Goal: Communication & Community: Answer question/provide support

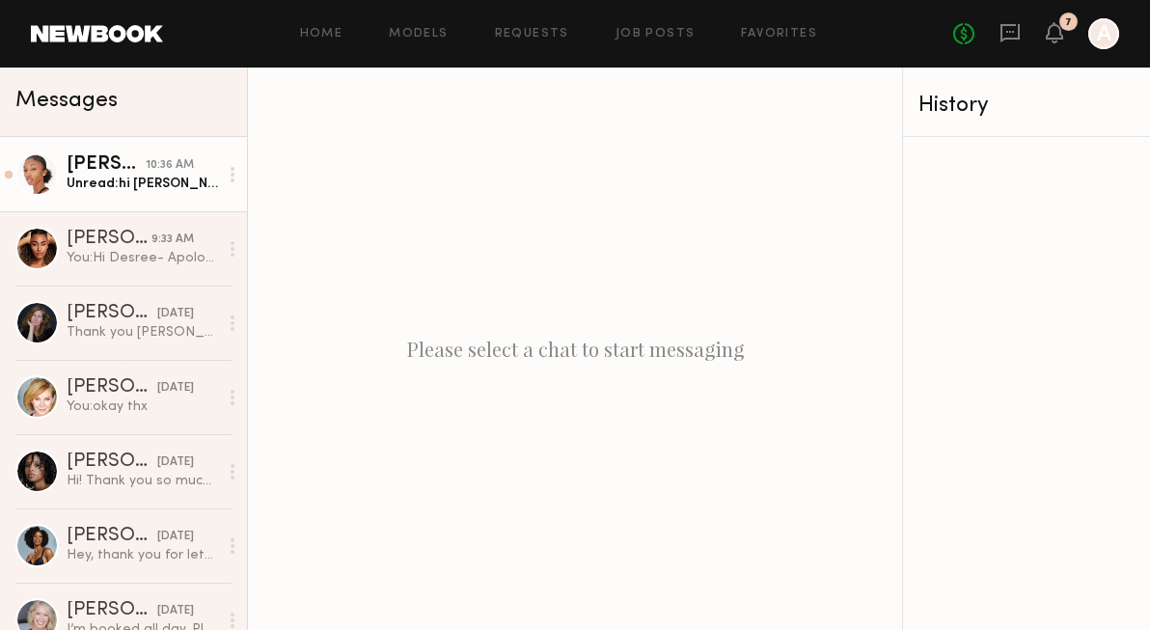
click at [138, 186] on div "Unread: hi hii! Just wanted to check in about our meeting. Is there a link that…" at bounding box center [142, 184] width 151 height 18
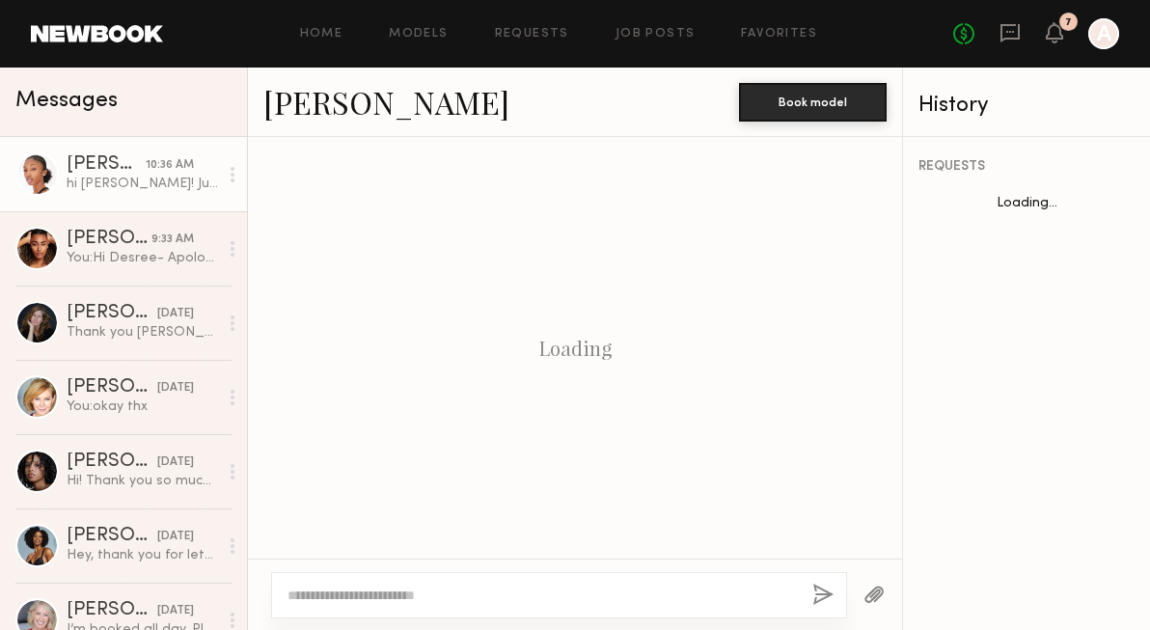
scroll to position [1909, 0]
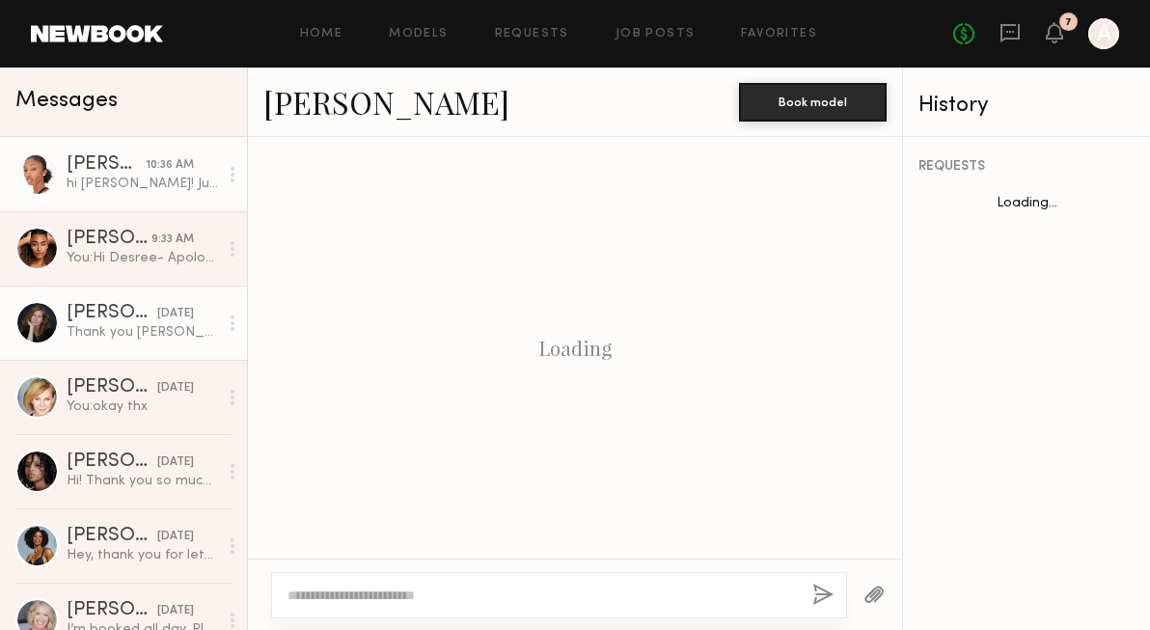
click at [118, 337] on div "Thank you Anne. Can you tell me what they will be using me for?" at bounding box center [142, 332] width 151 height 18
click at [109, 355] on link "Lorna L. 08/08/2025 Thank you Anne. Can you tell me what they will be using me …" at bounding box center [123, 322] width 247 height 74
click at [118, 339] on div "Thank you Anne. Can you tell me what they will be using me for?" at bounding box center [142, 332] width 151 height 18
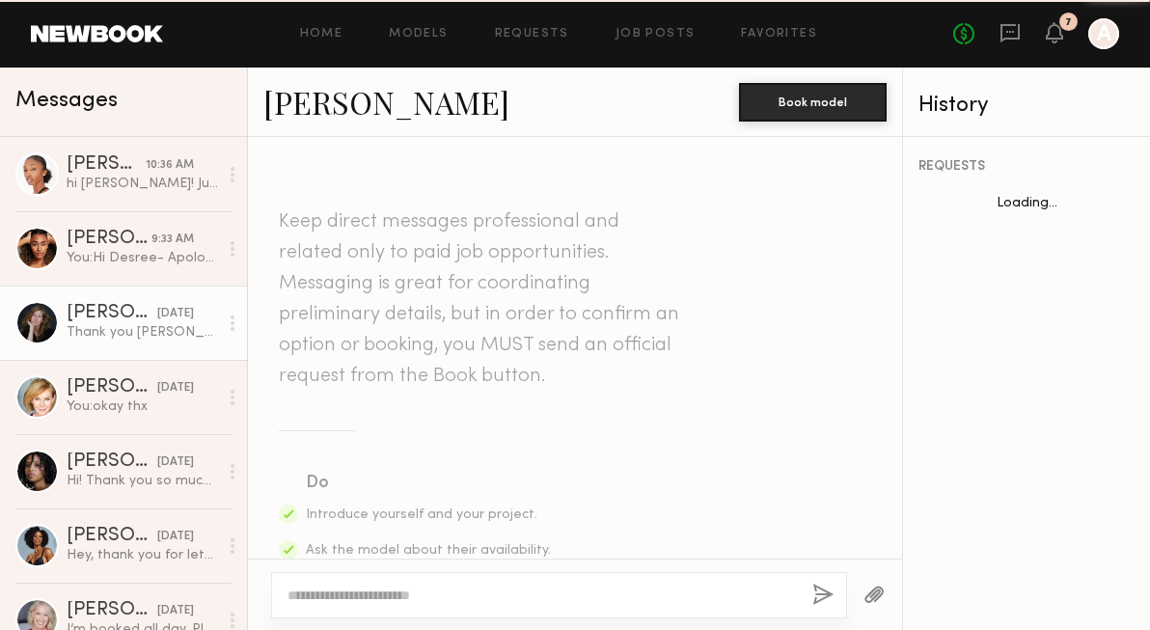
scroll to position [2185, 0]
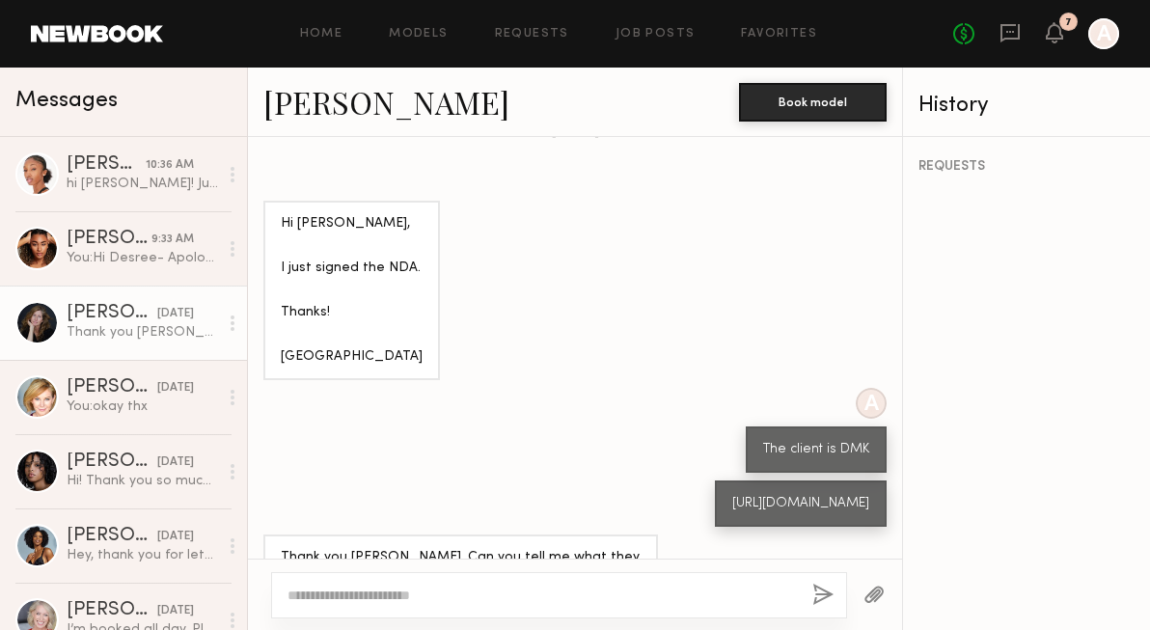
click at [372, 603] on textarea at bounding box center [541, 594] width 509 height 19
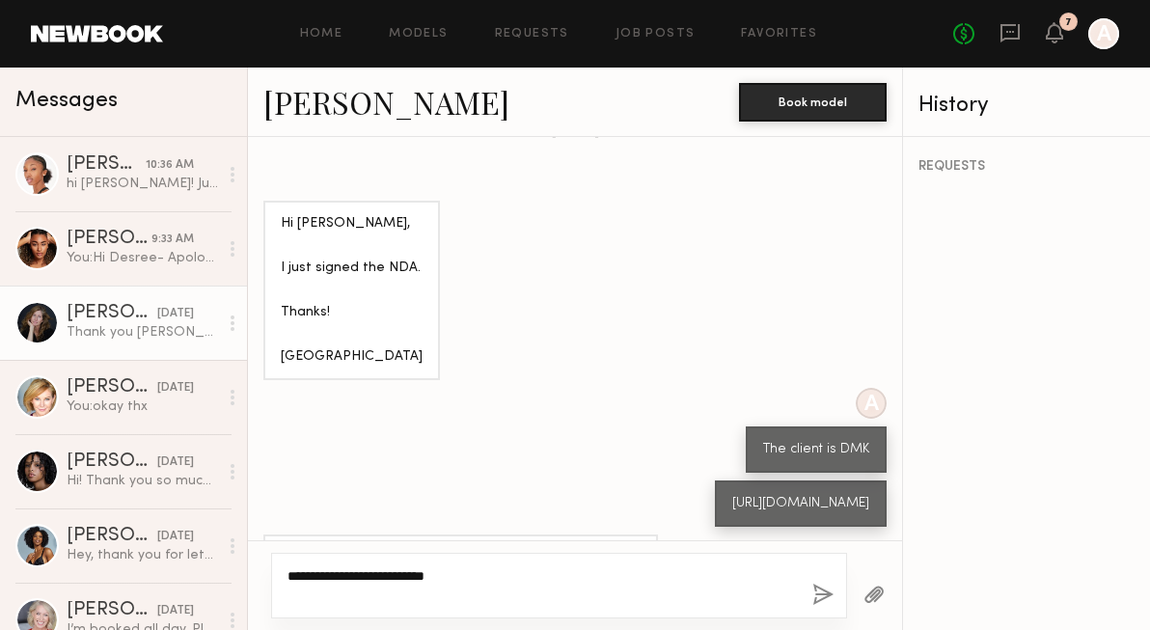
type textarea "**********"
click at [828, 577] on div "**********" at bounding box center [559, 586] width 576 height 66
click at [828, 594] on button "button" at bounding box center [822, 595] width 21 height 24
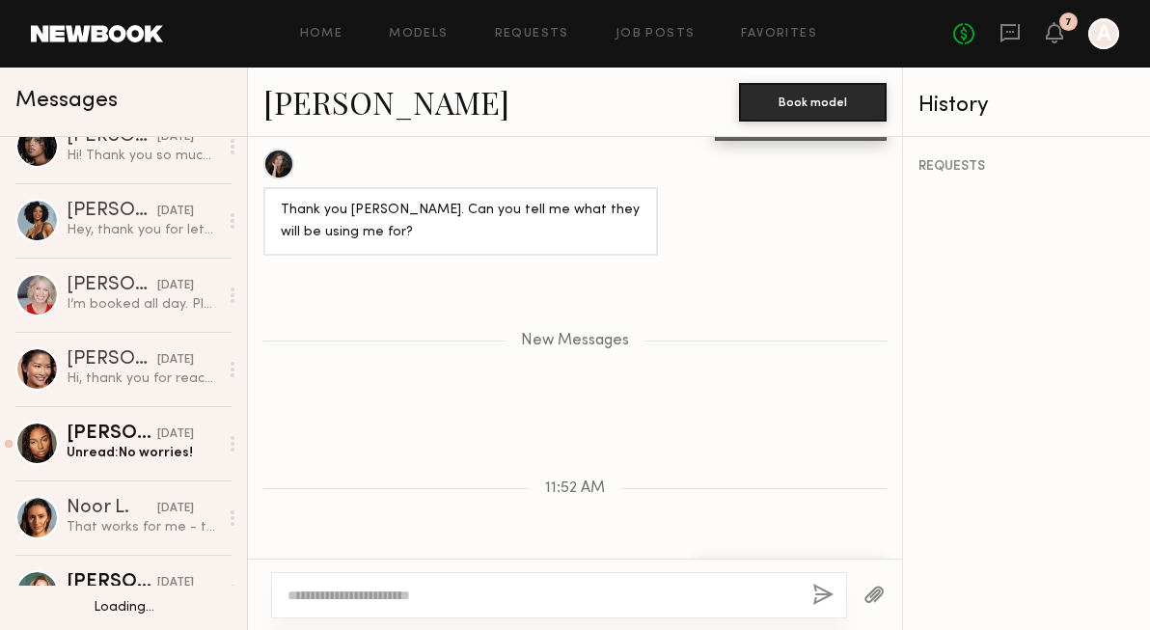
scroll to position [326, 0]
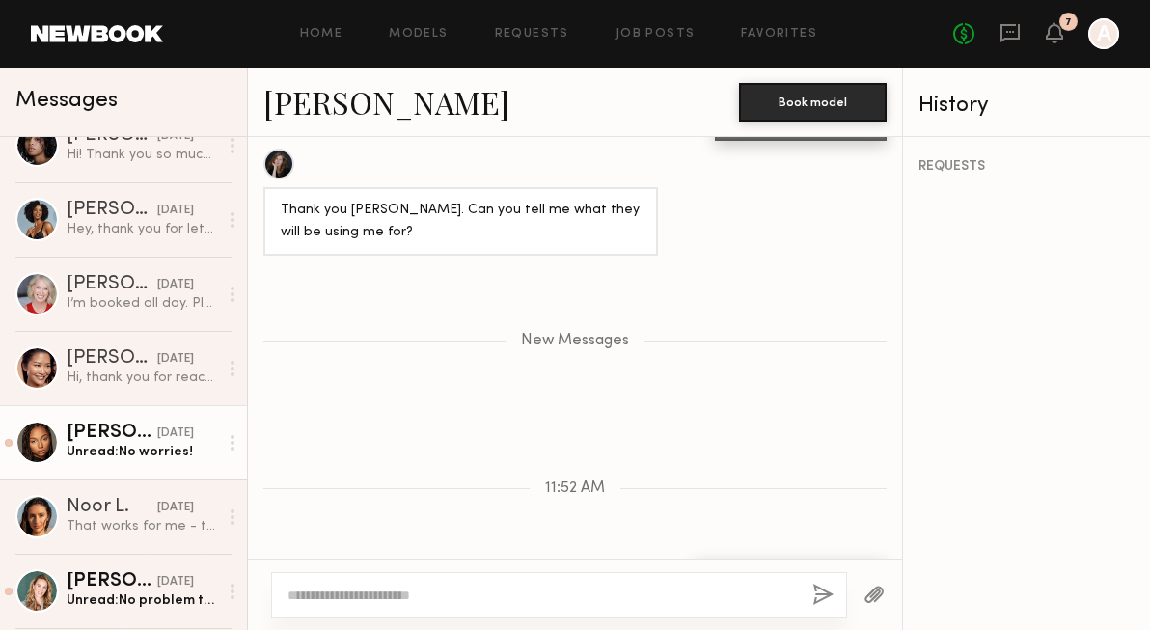
click at [113, 432] on div "Alexis J." at bounding box center [112, 432] width 91 height 19
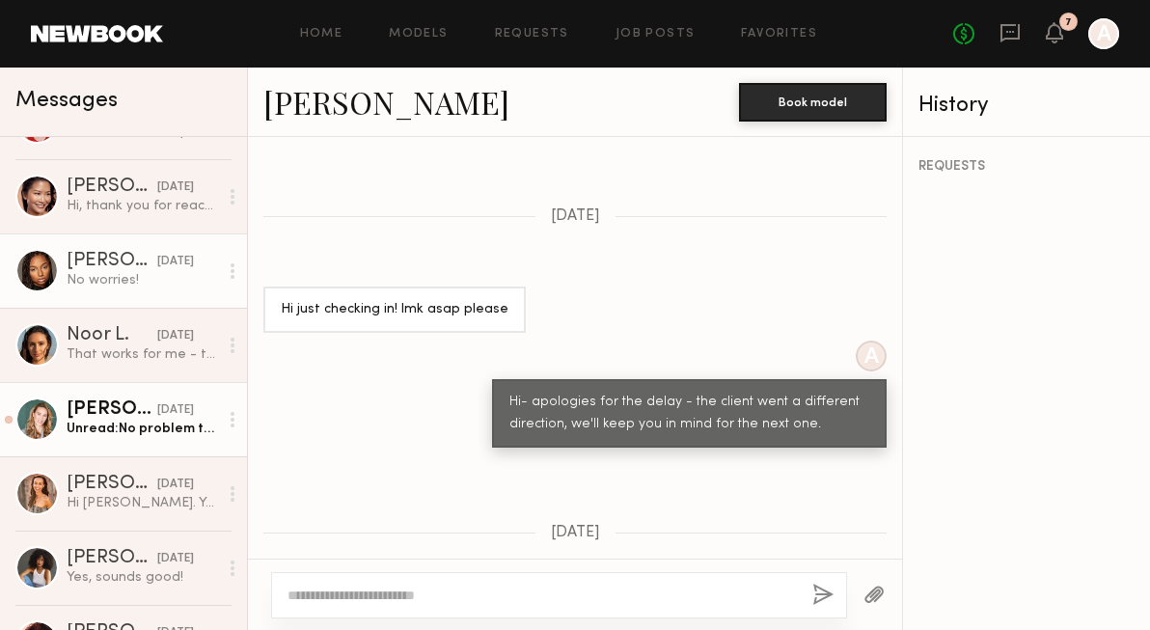
scroll to position [499, 0]
click at [108, 423] on div "Unread: No problem thank you 😊" at bounding box center [142, 428] width 151 height 18
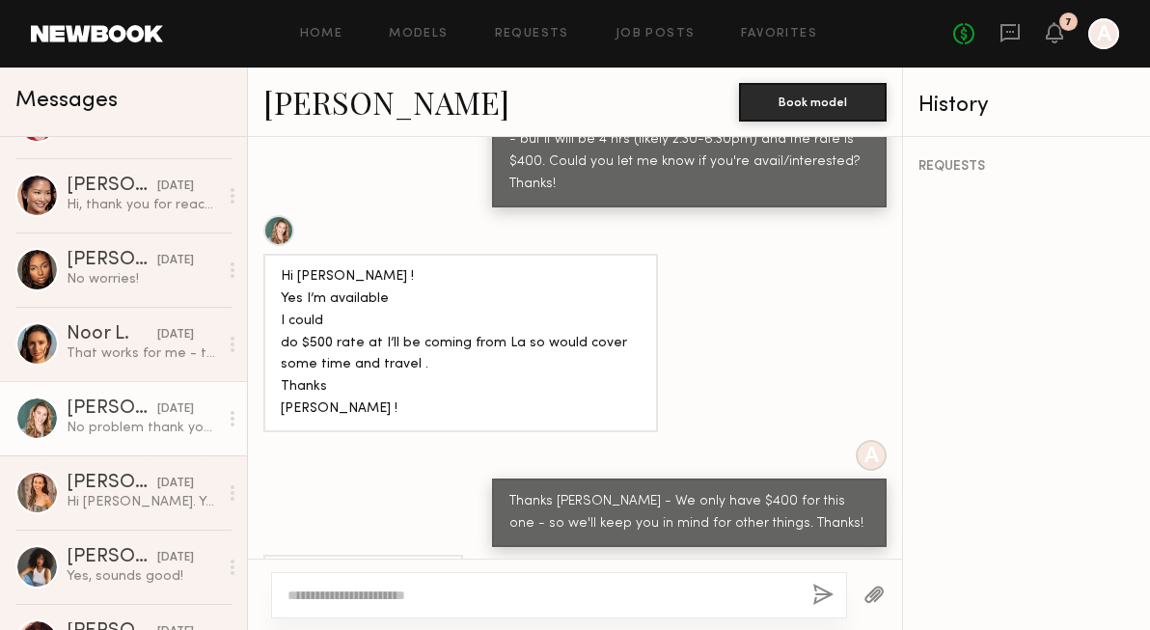
scroll to position [563, 0]
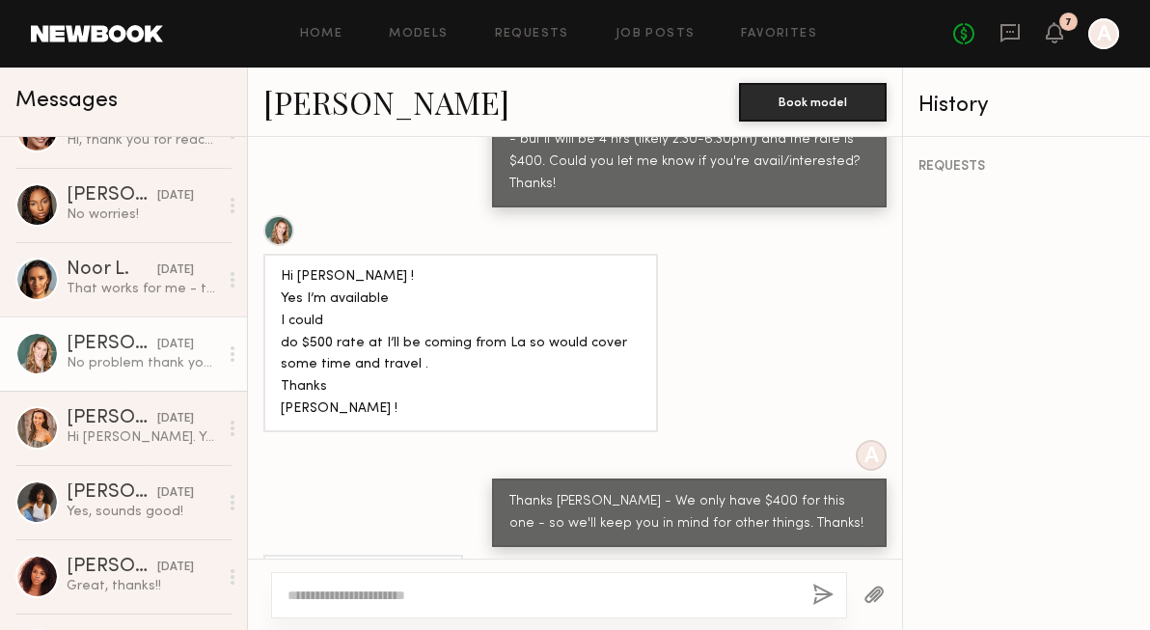
click at [107, 423] on div "Alessandra S." at bounding box center [112, 418] width 91 height 19
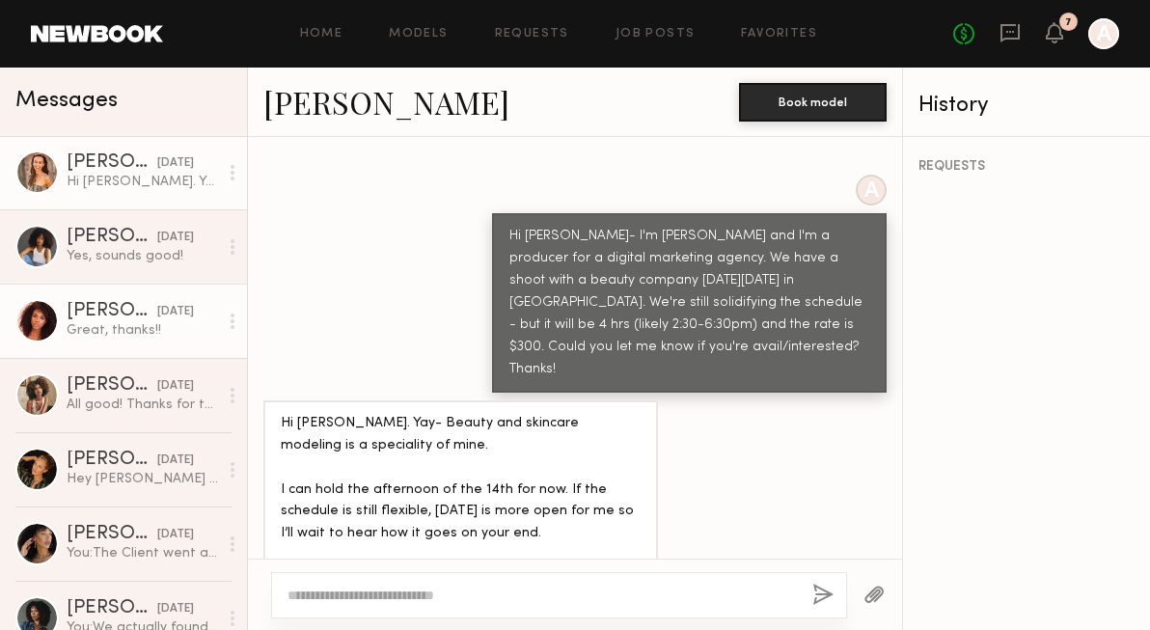
scroll to position [817, 0]
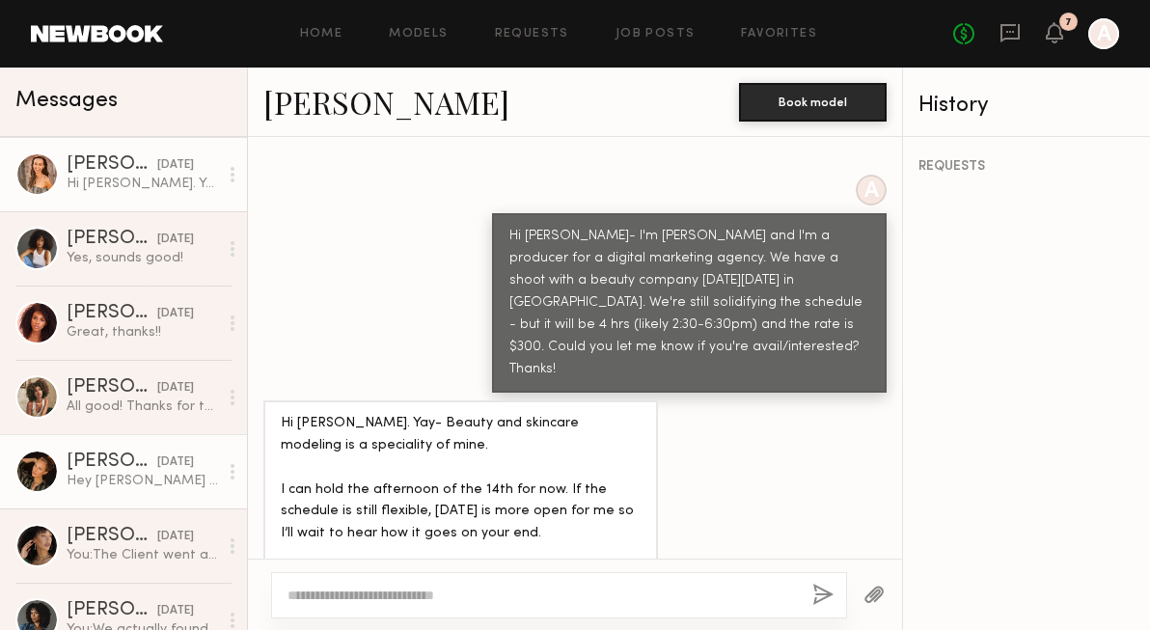
click at [112, 490] on link "Sarah K. 08/07/2025 Hey Anne - thank you for reaching out. I am available and i…" at bounding box center [123, 471] width 247 height 74
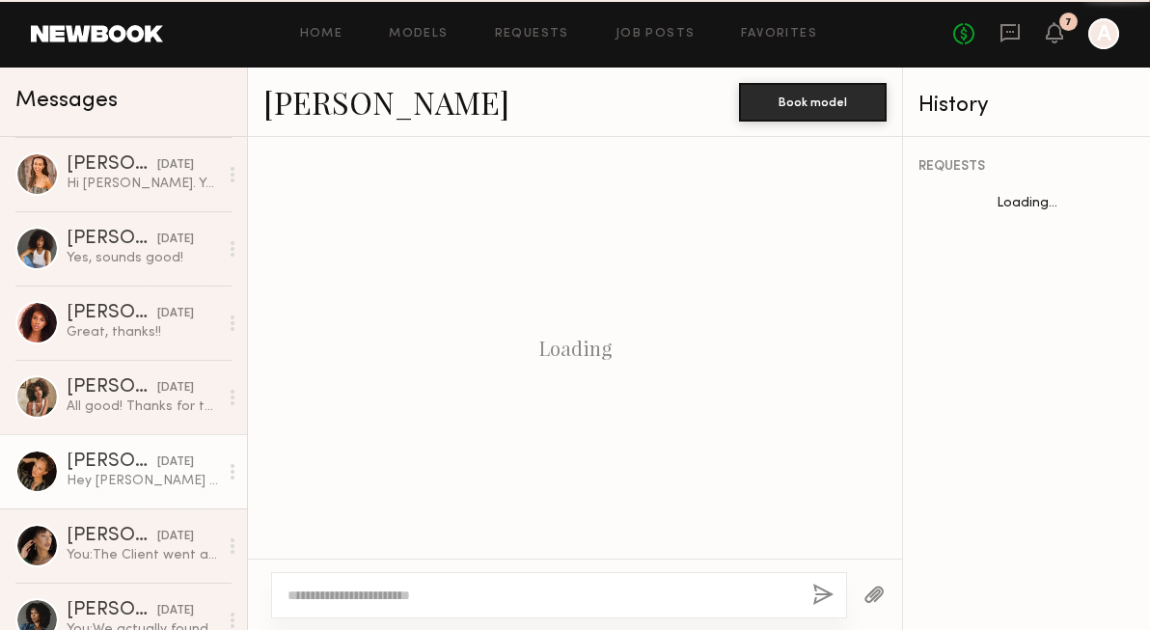
scroll to position [776, 0]
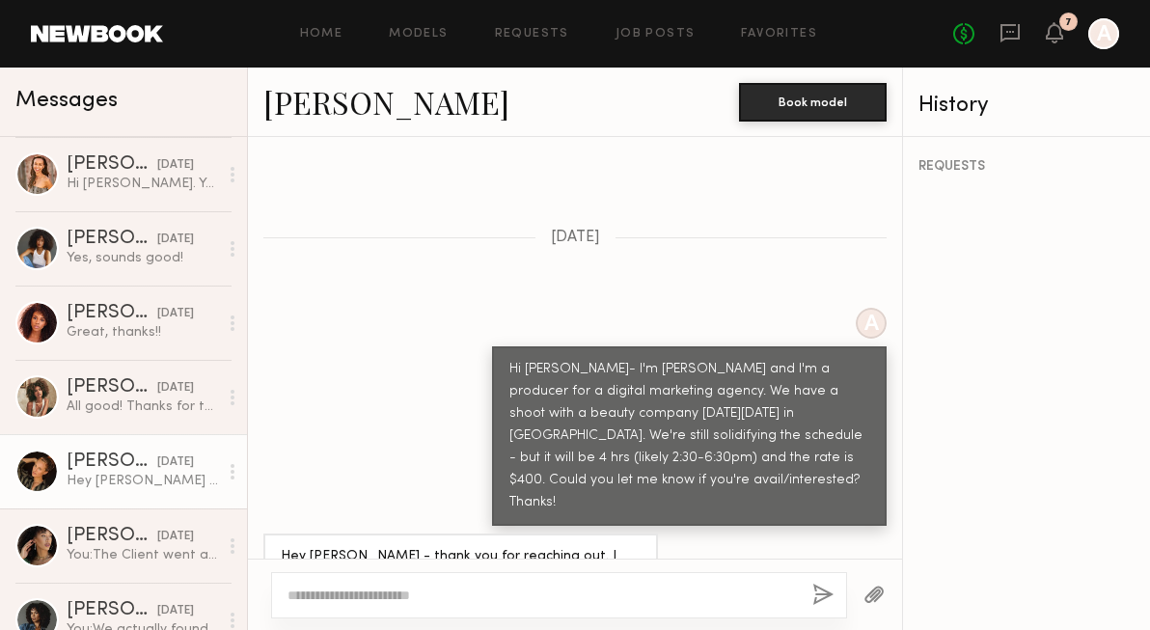
type textarea "*"
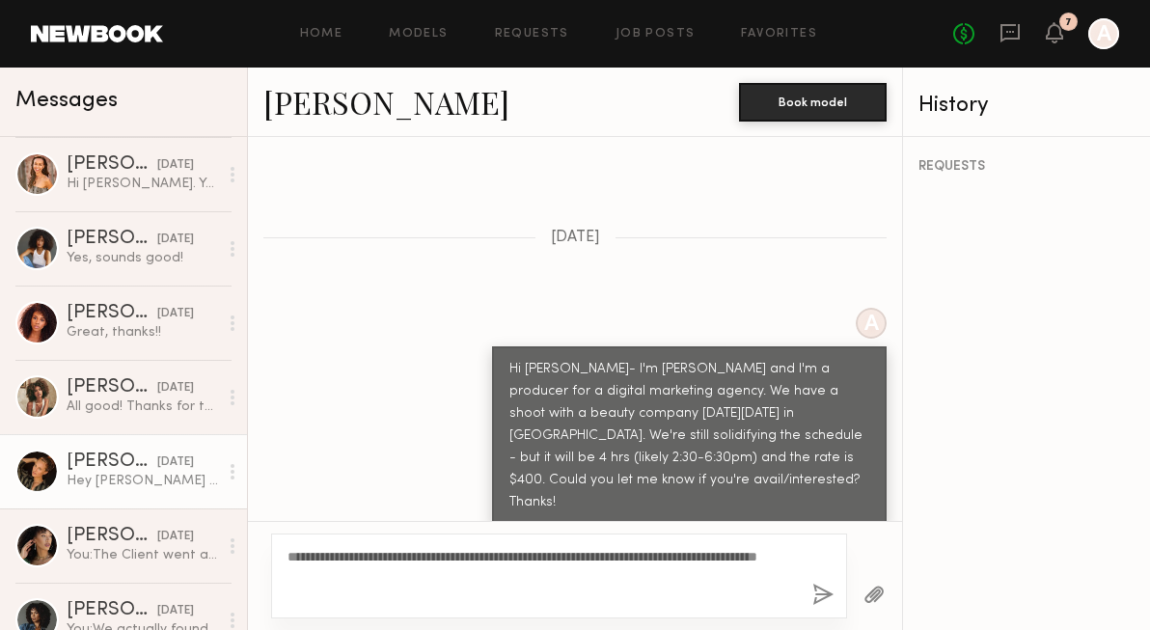
type textarea "**********"
click at [833, 585] on div "**********" at bounding box center [559, 575] width 576 height 85
click at [819, 599] on button "button" at bounding box center [822, 595] width 21 height 24
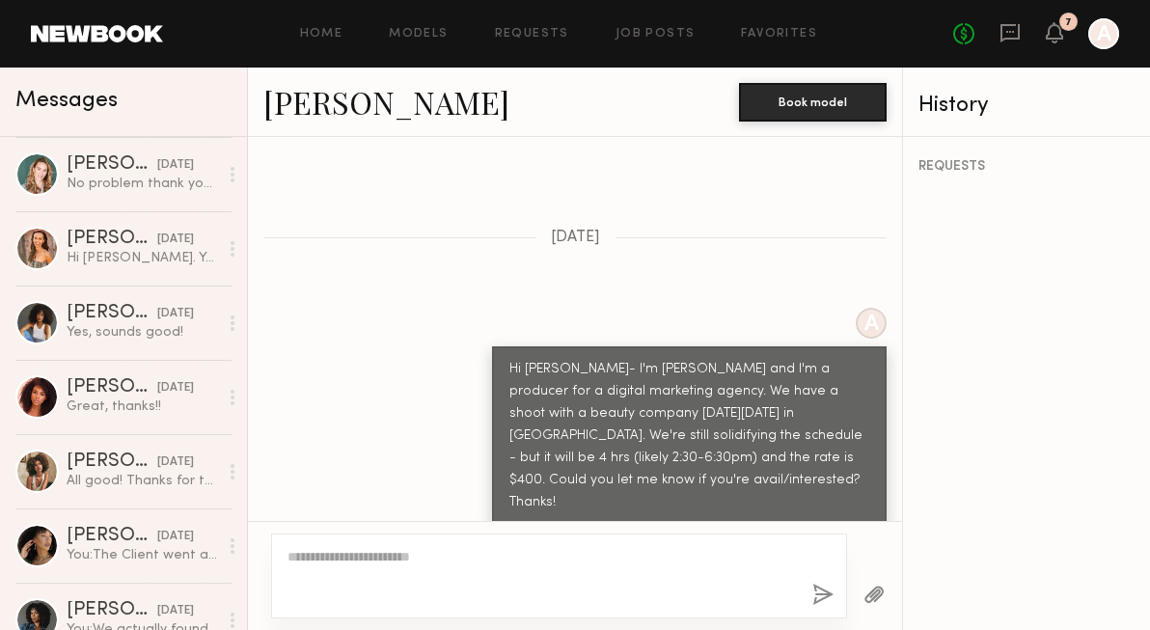
scroll to position [0, 0]
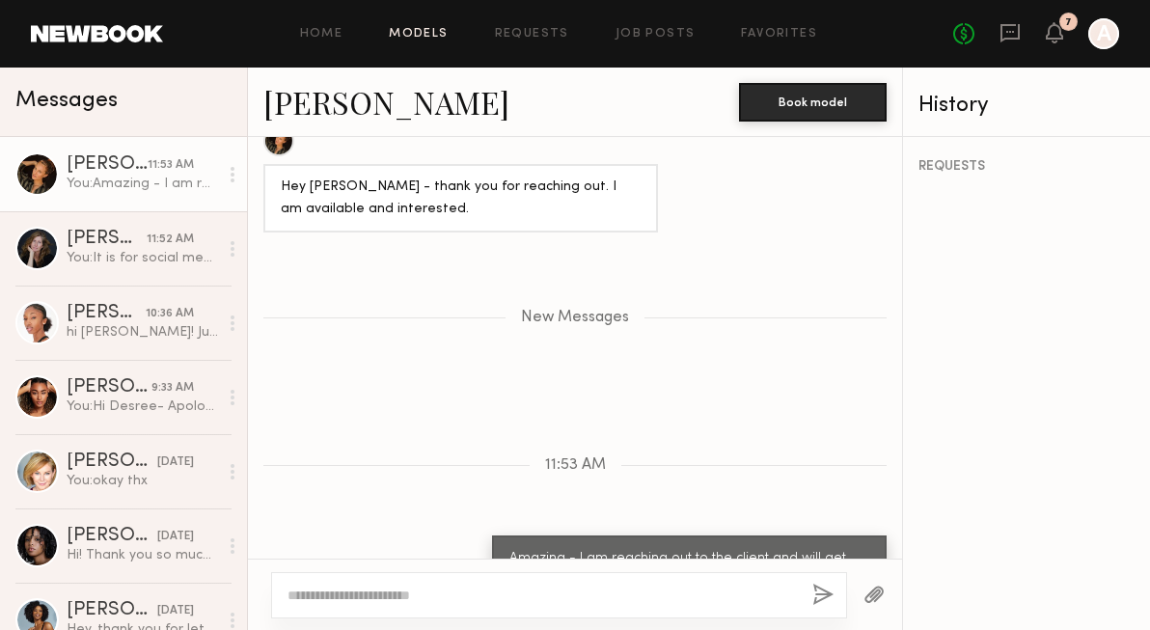
click at [426, 29] on link "Models" at bounding box center [418, 34] width 59 height 13
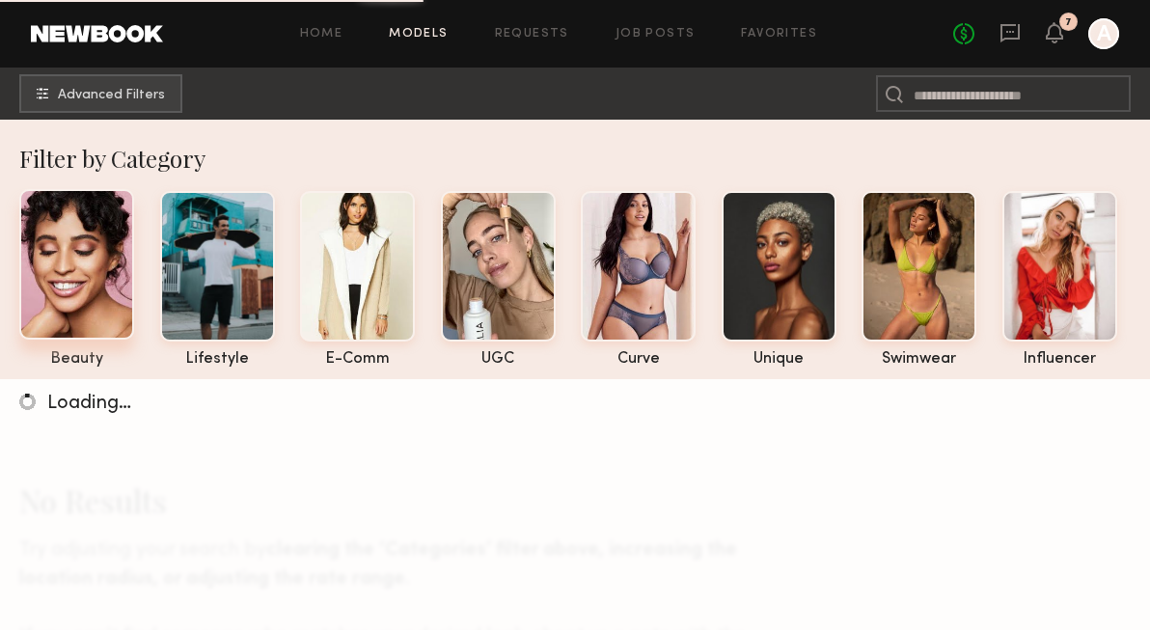
click at [77, 227] on div at bounding box center [76, 264] width 115 height 150
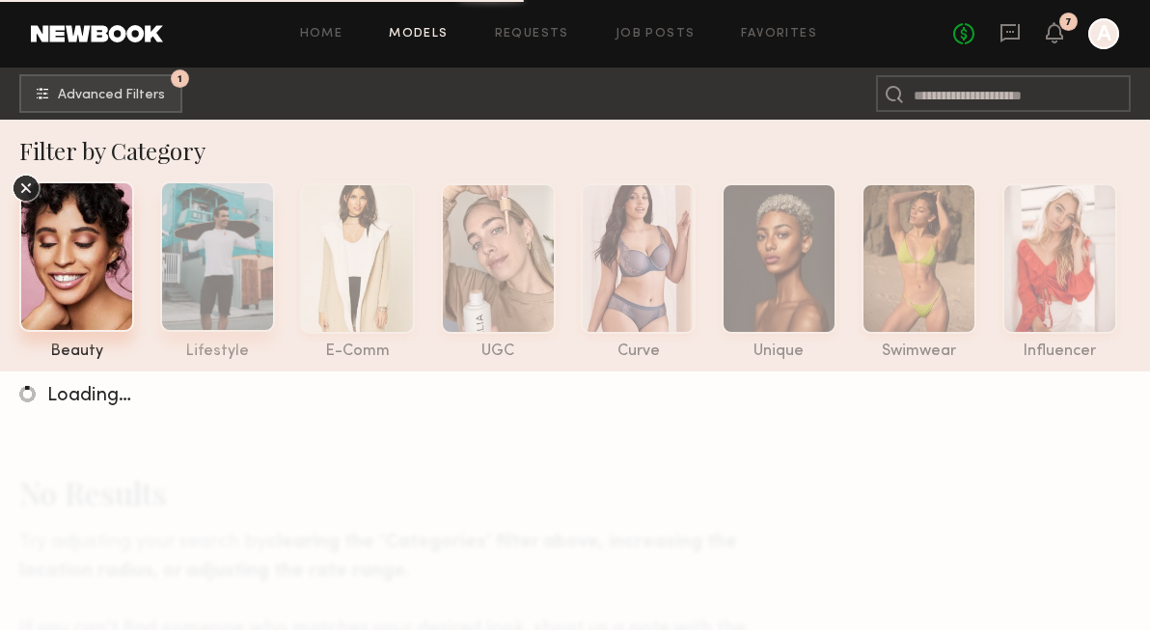
scroll to position [10, 0]
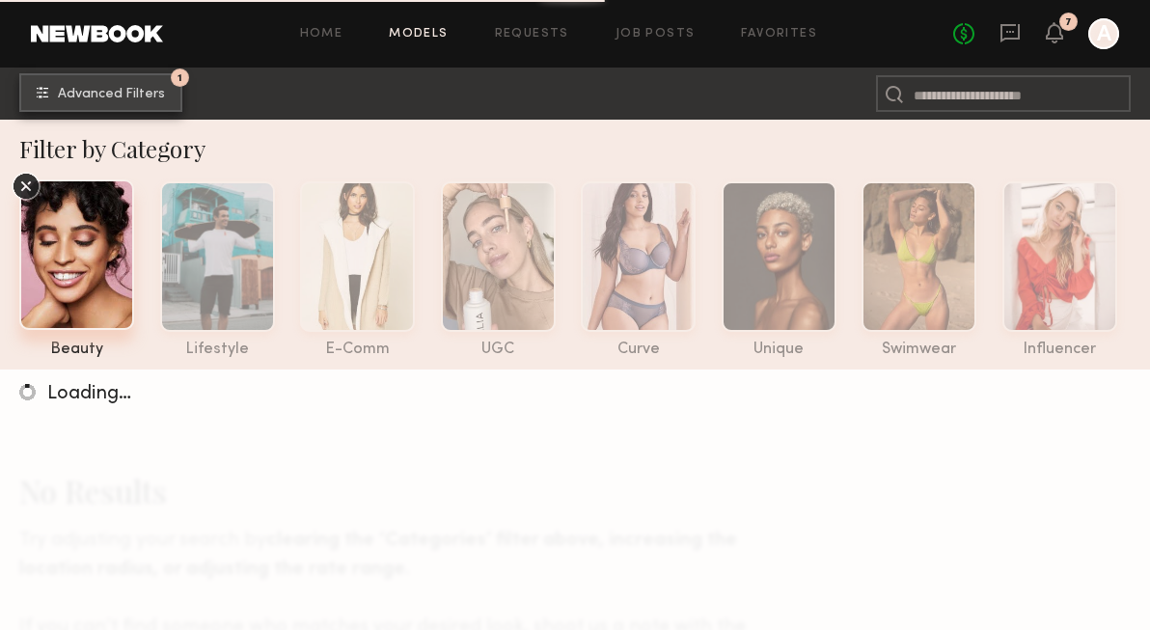
click at [136, 79] on button "1 Advanced Filters" at bounding box center [100, 92] width 163 height 39
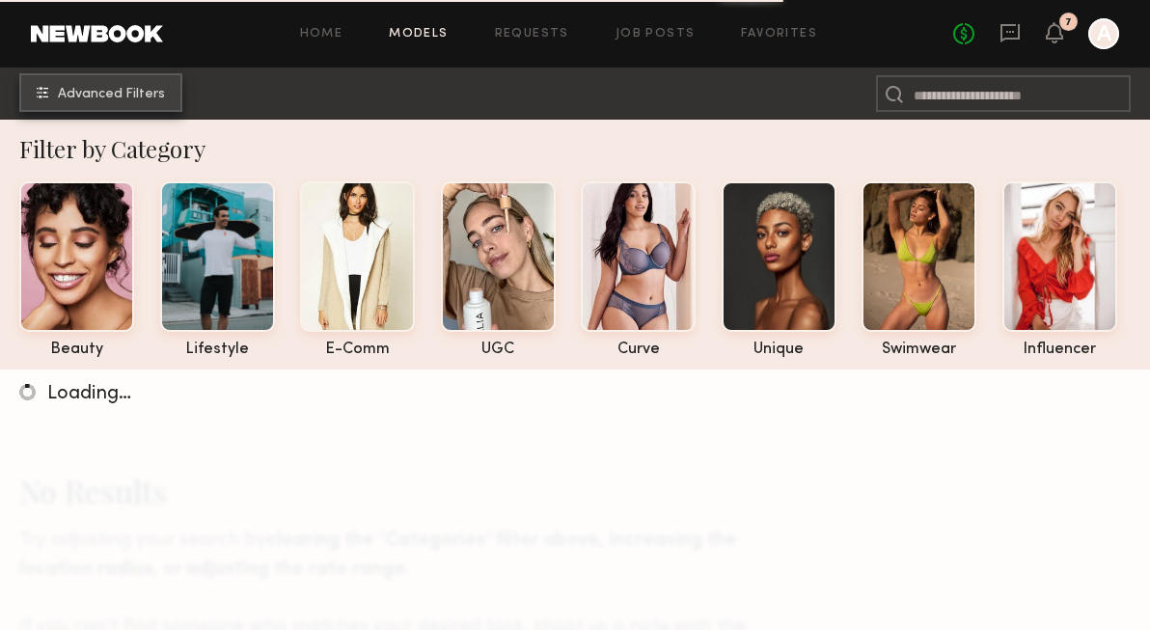
click at [123, 86] on button "Advanced Filters" at bounding box center [100, 92] width 163 height 39
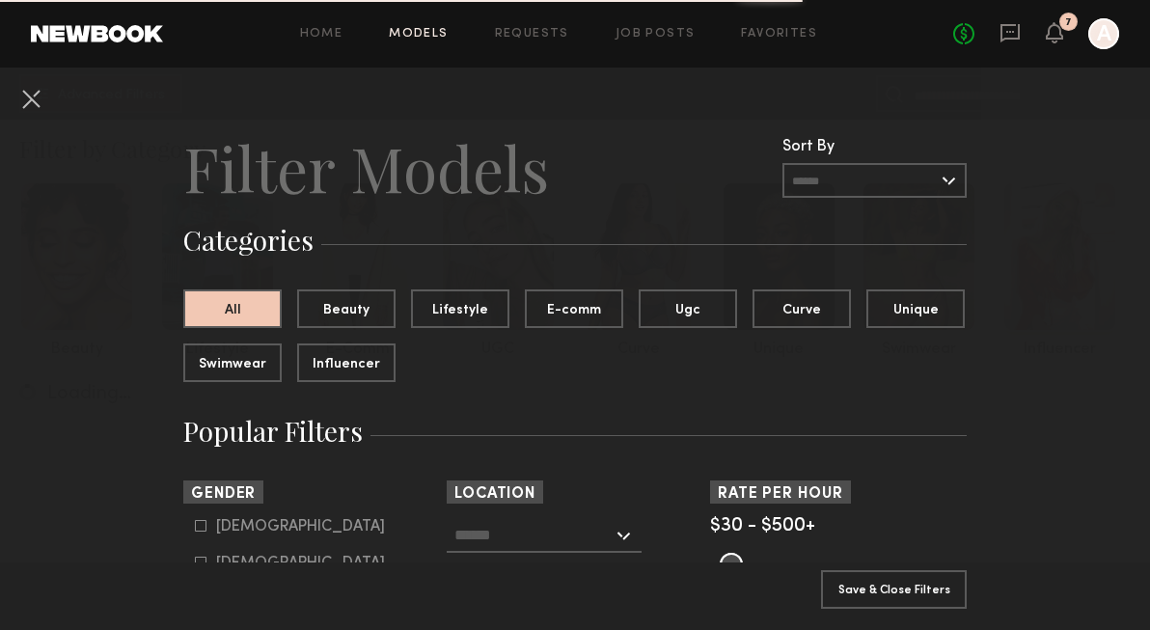
scroll to position [124, 0]
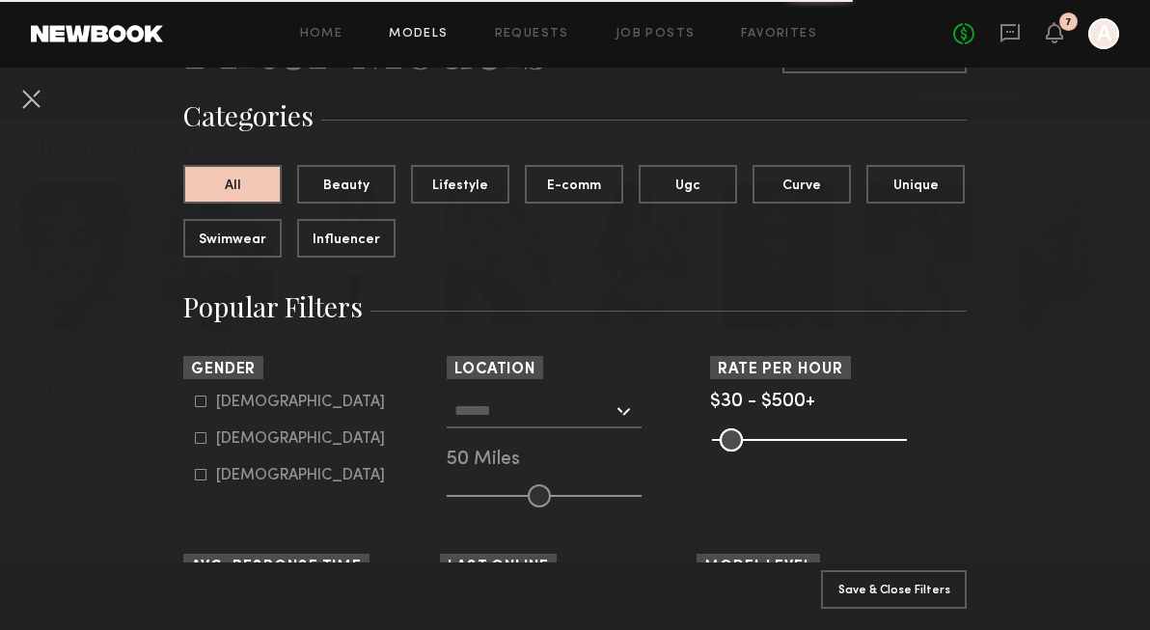
click at [201, 441] on icon at bounding box center [201, 438] width 12 height 12
type input "**"
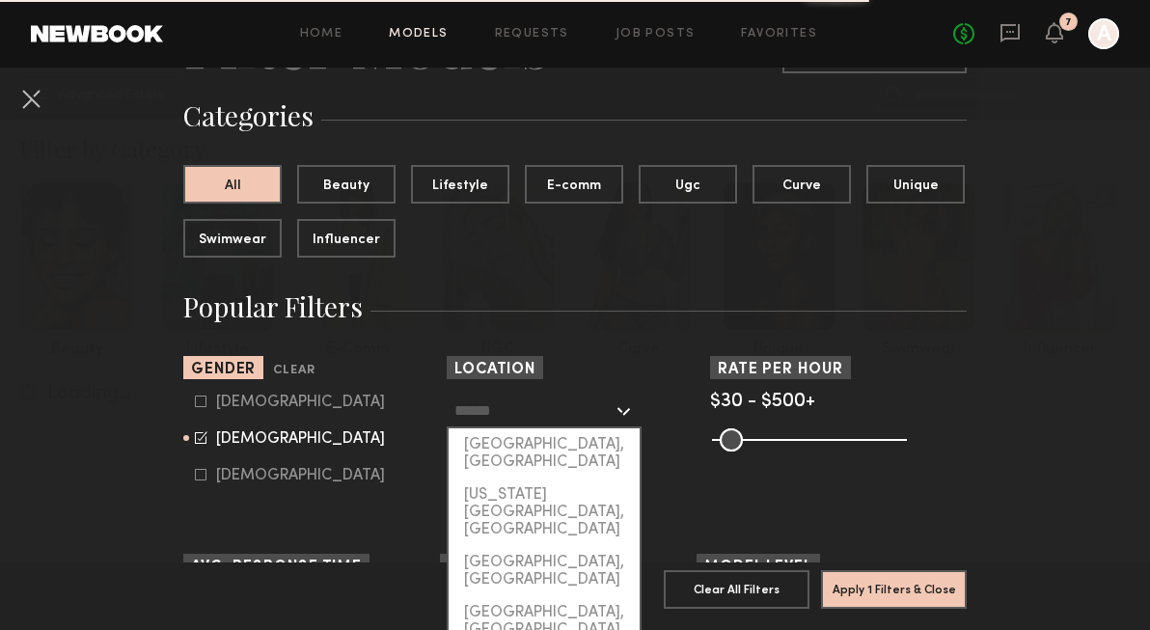
click at [488, 402] on input "text" at bounding box center [533, 409] width 158 height 33
click at [493, 442] on div "[GEOGRAPHIC_DATA], [GEOGRAPHIC_DATA]" at bounding box center [543, 453] width 191 height 50
type input "**********"
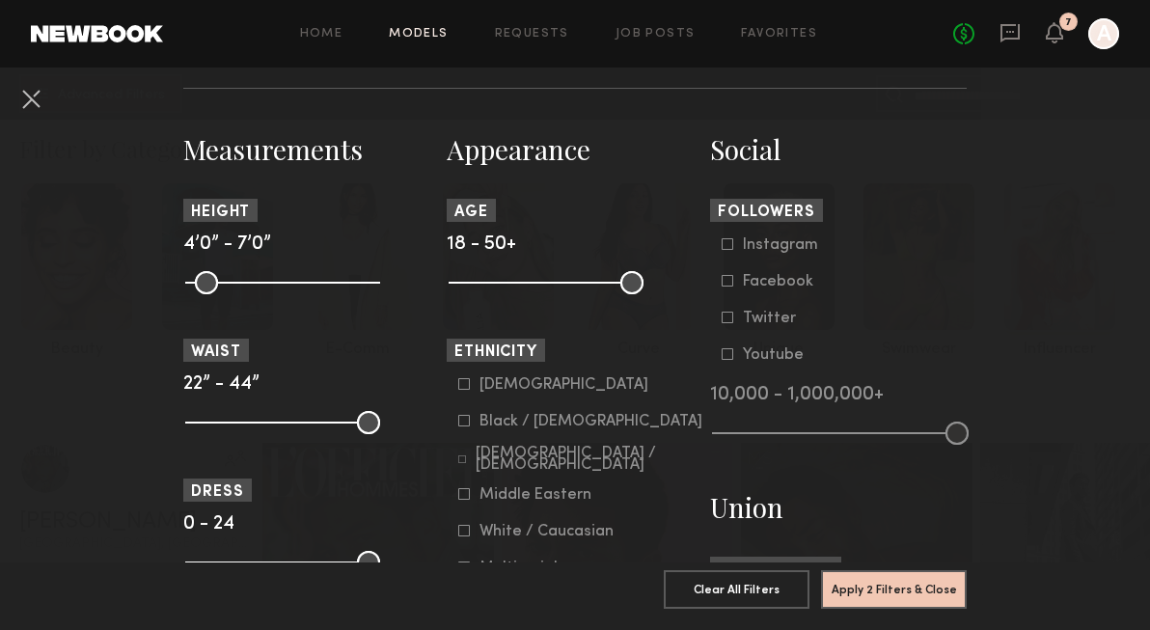
scroll to position [785, 0]
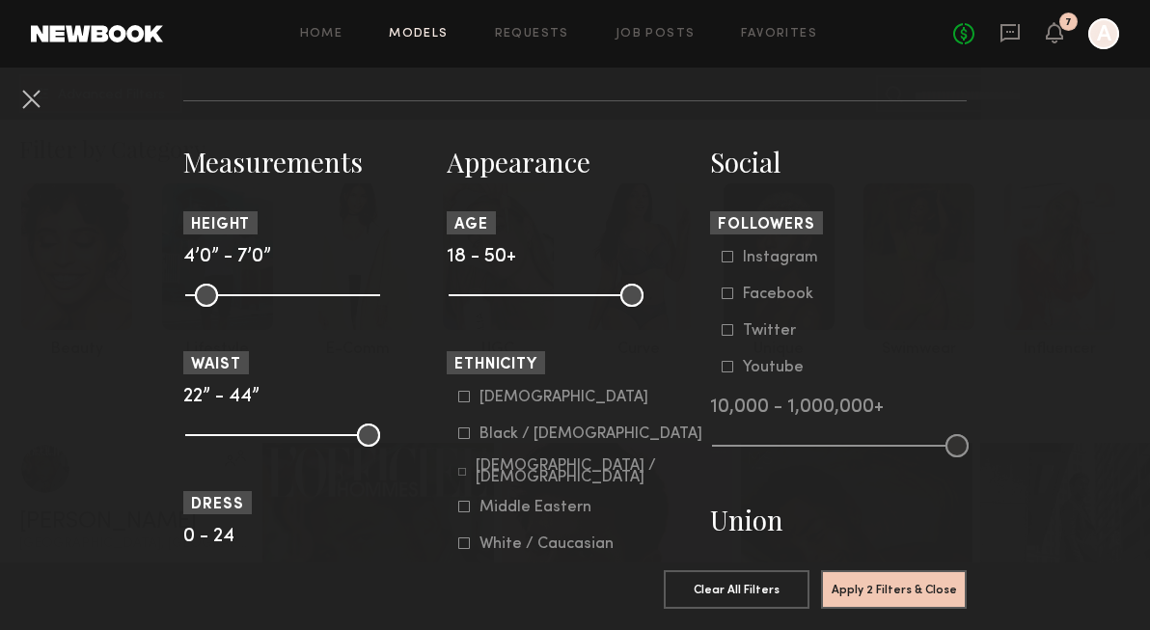
drag, startPoint x: 456, startPoint y: 310, endPoint x: 495, endPoint y: 305, distance: 38.9
drag, startPoint x: 458, startPoint y: 296, endPoint x: 575, endPoint y: 294, distance: 116.7
click at [575, 294] on input "range" at bounding box center [545, 295] width 195 height 23
click at [579, 295] on input "range" at bounding box center [545, 295] width 195 height 23
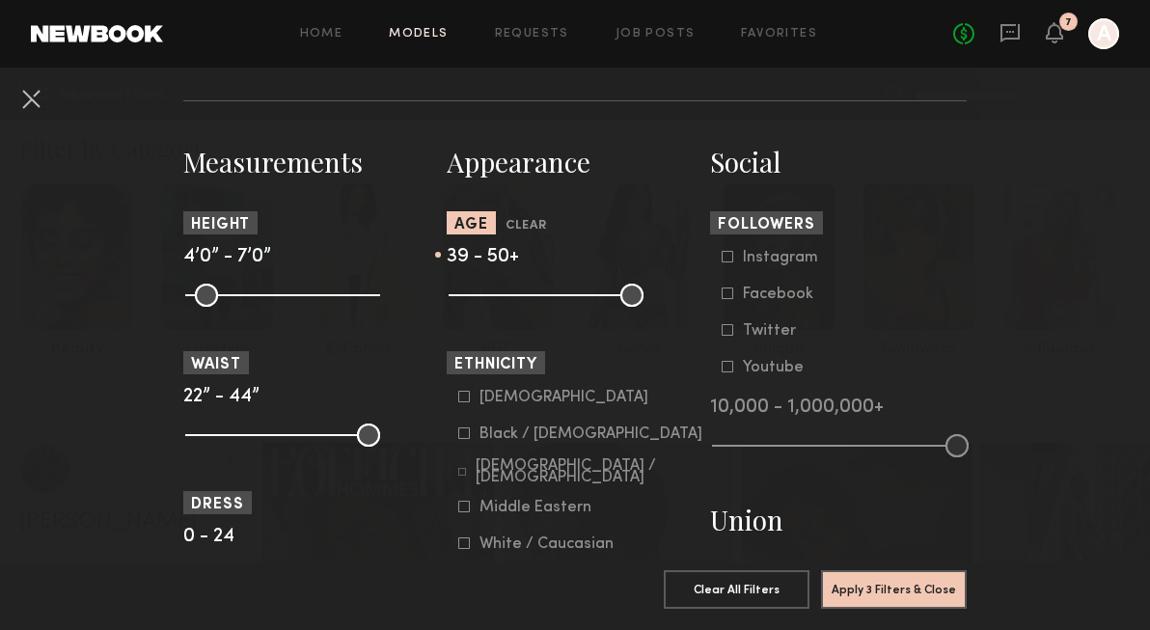
type input "**"
click at [571, 301] on input "range" at bounding box center [545, 295] width 195 height 23
click at [892, 588] on button "Apply 3 Filters & Close" at bounding box center [894, 588] width 146 height 39
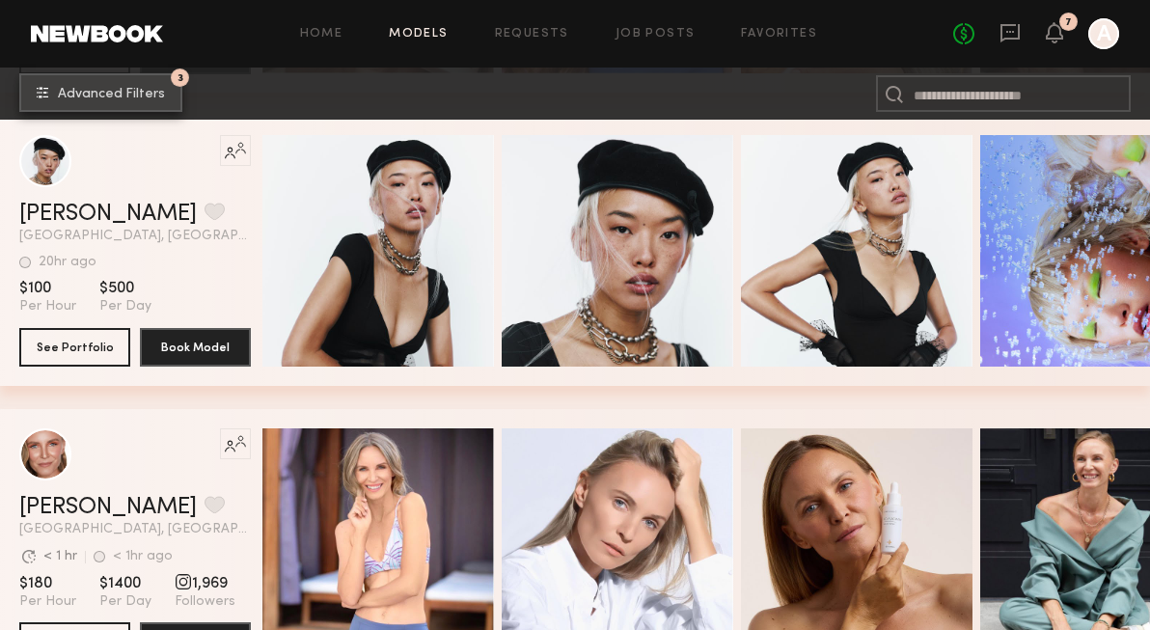
scroll to position [2267, 0]
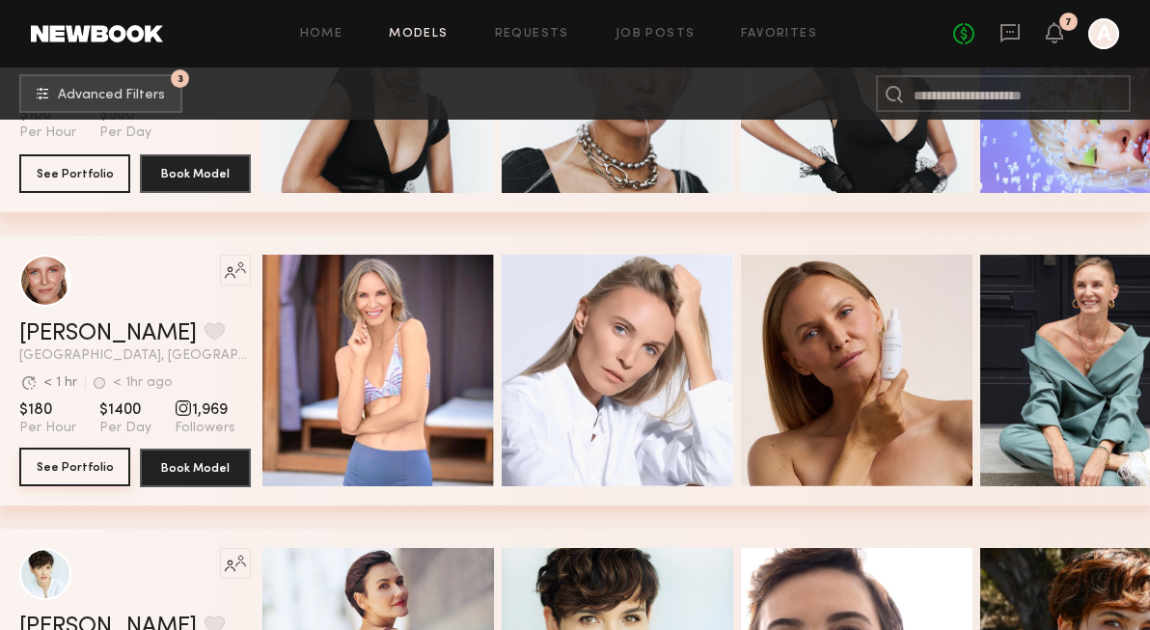
click at [86, 478] on button "See Portfolio" at bounding box center [74, 466] width 111 height 39
click at [1007, 43] on link at bounding box center [1009, 34] width 21 height 24
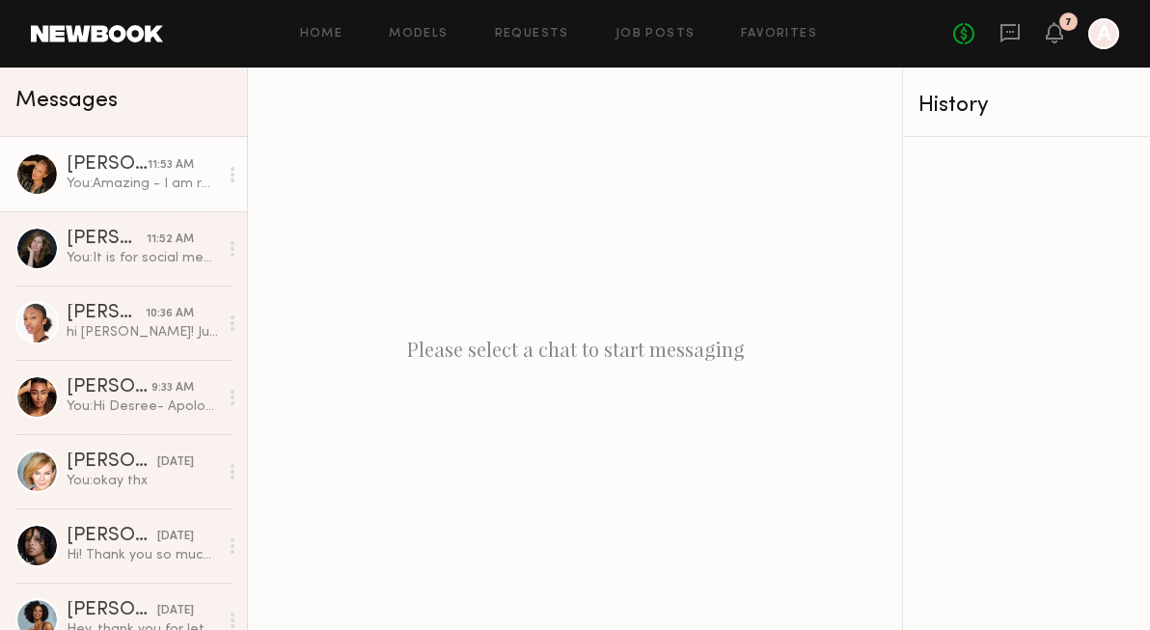
click at [102, 189] on div "You: Amazing - I am reaching out to the client and will get back to you soon - …" at bounding box center [142, 184] width 151 height 18
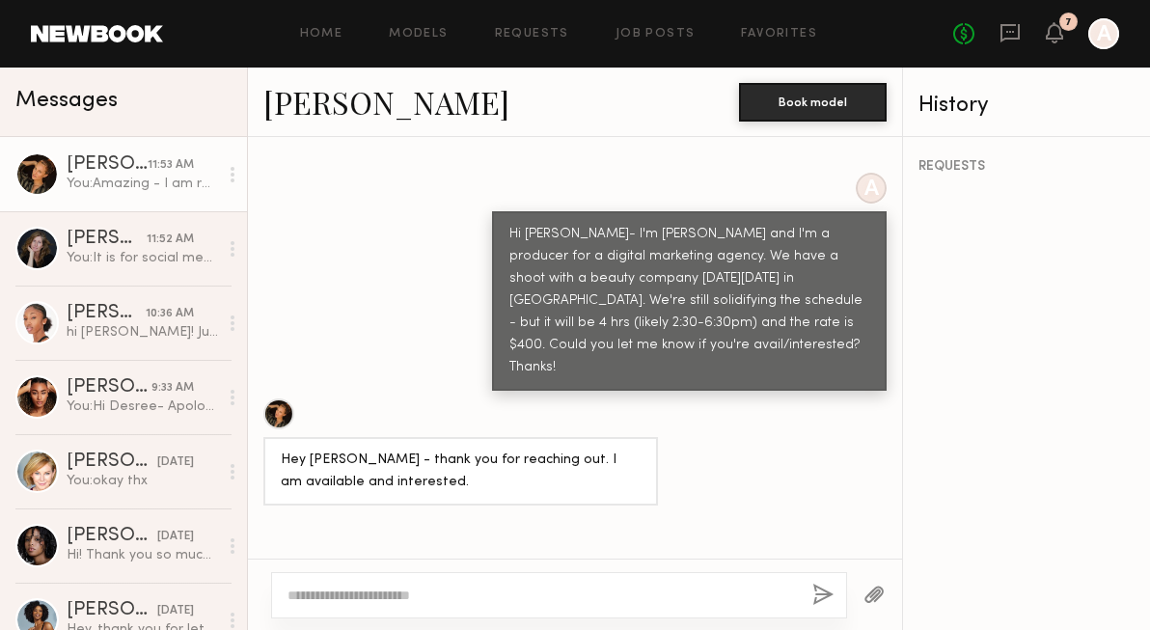
scroll to position [910, 0]
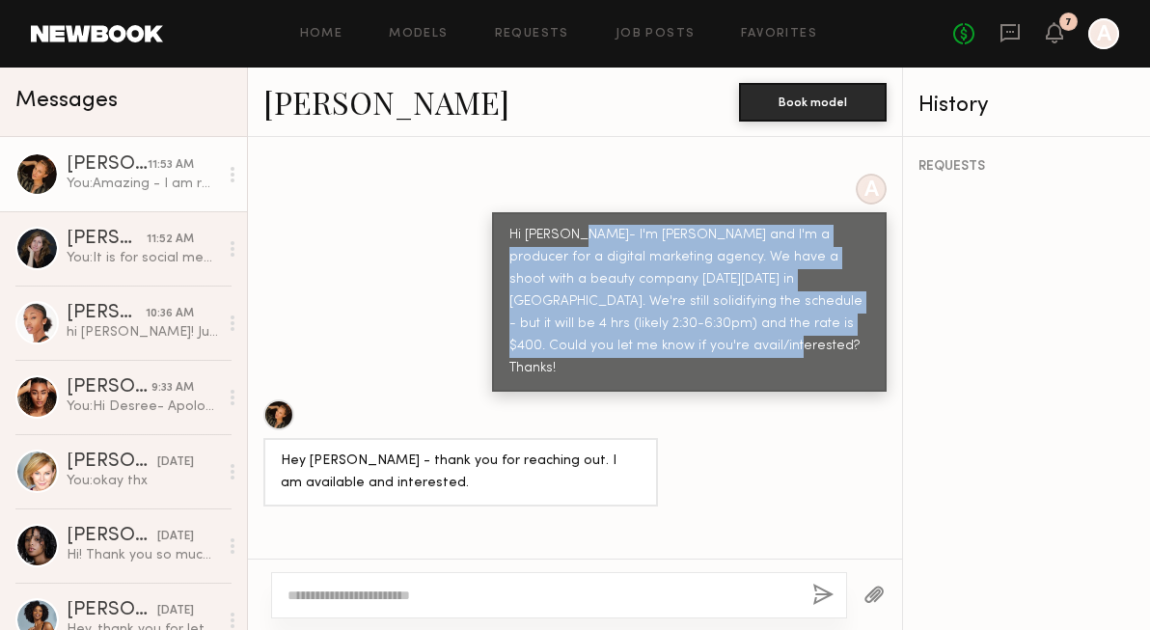
drag, startPoint x: 711, startPoint y: 302, endPoint x: 571, endPoint y: 202, distance: 172.1
click at [571, 225] on div "Hi Sarah- I'm Anne and I'm a producer for a digital marketing agency. We have a…" at bounding box center [689, 302] width 360 height 155
copy div "I'm Anne and I'm a producer for a digital marketing agency. We have a shoot wit…"
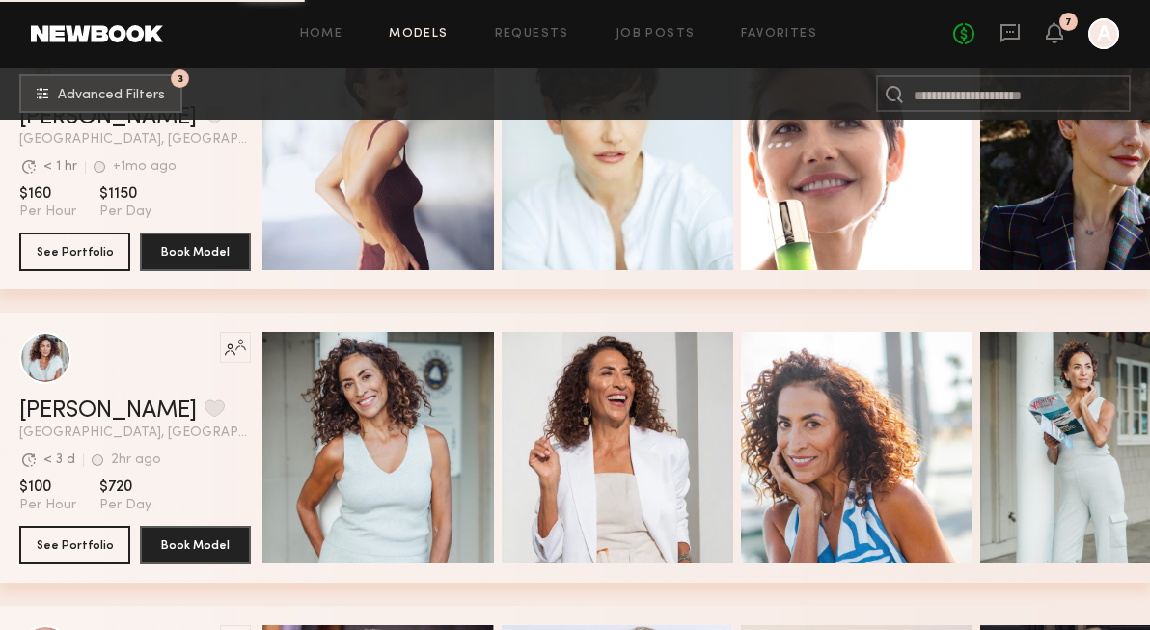
scroll to position [2346, 0]
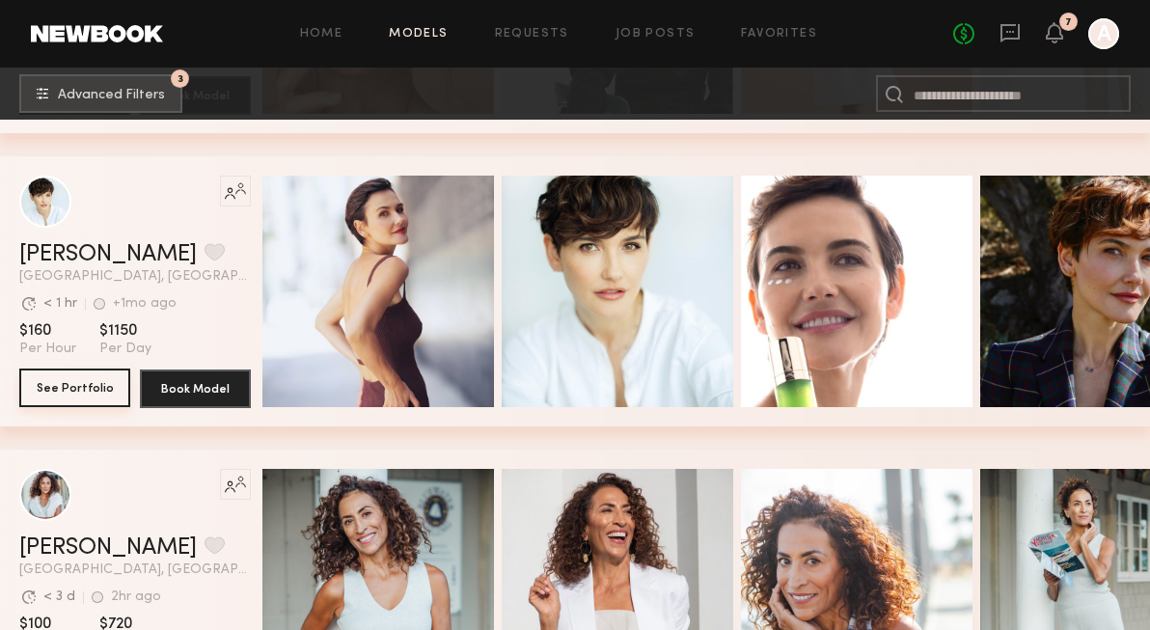
click at [89, 395] on button "See Portfolio" at bounding box center [74, 387] width 111 height 39
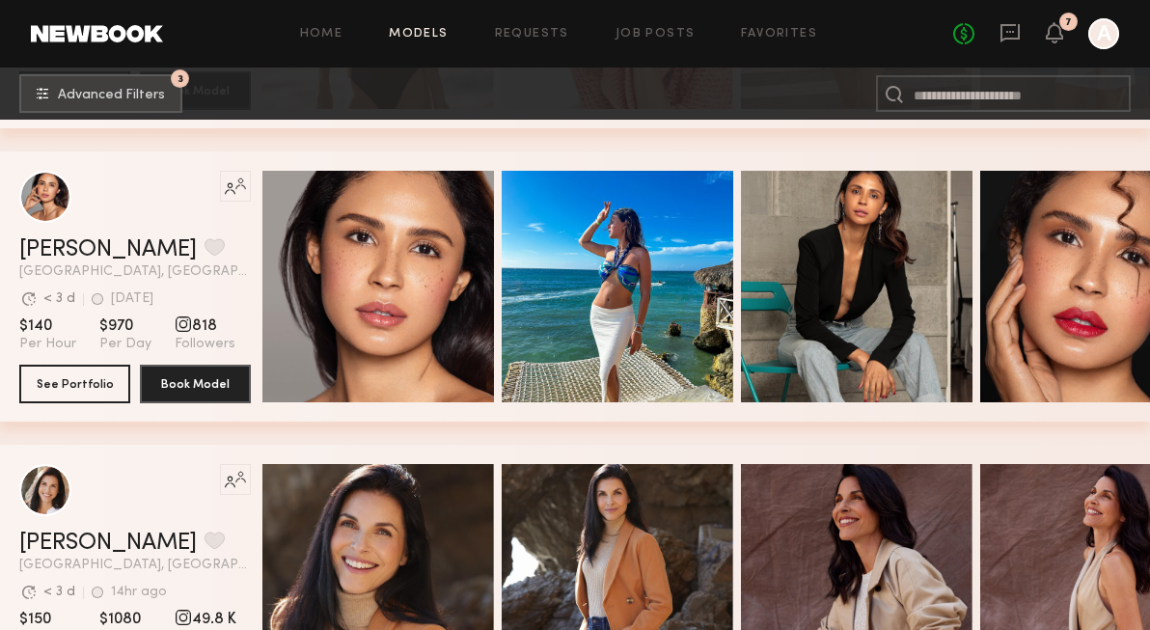
scroll to position [3990, 0]
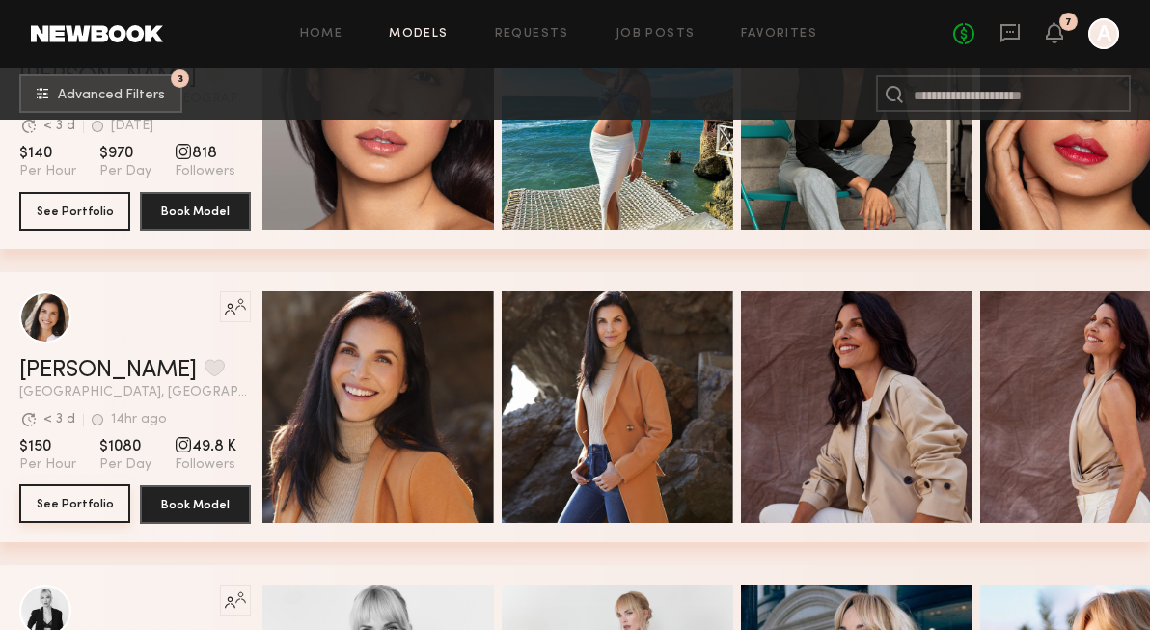
click at [95, 494] on button "See Portfolio" at bounding box center [74, 503] width 111 height 39
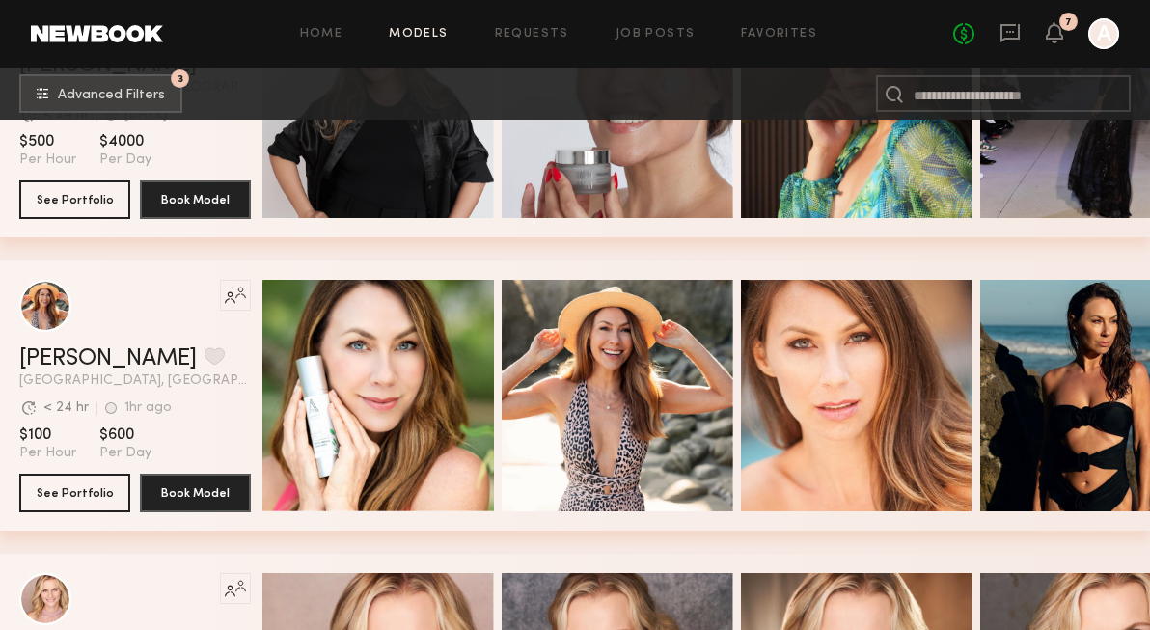
scroll to position [6531, 0]
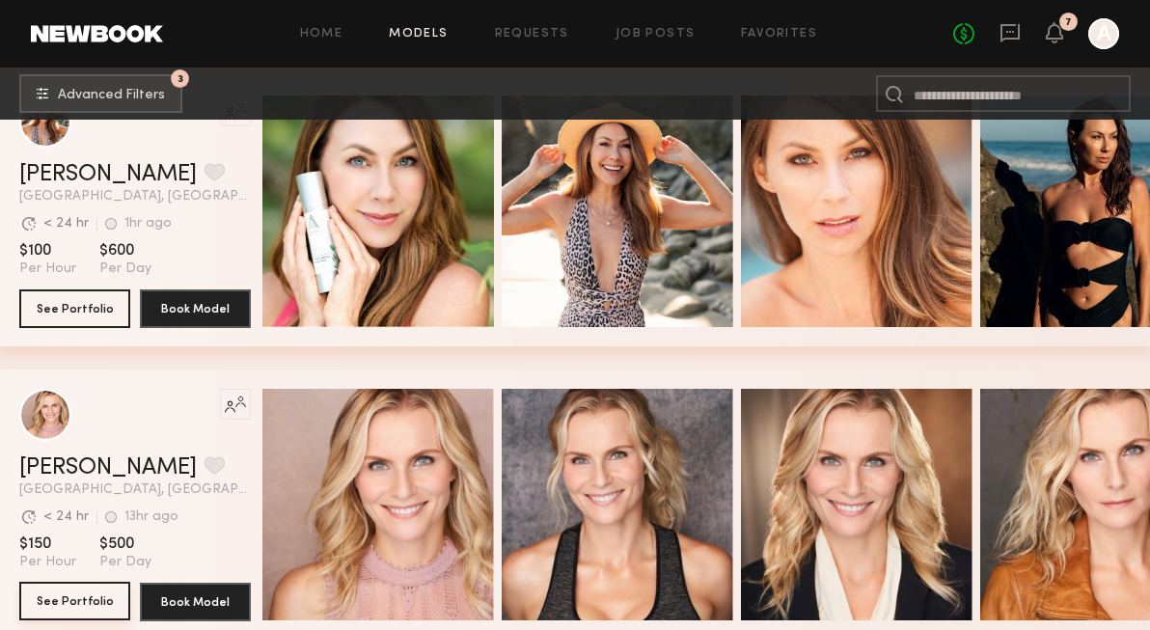
click at [104, 591] on button "See Portfolio" at bounding box center [74, 601] width 111 height 39
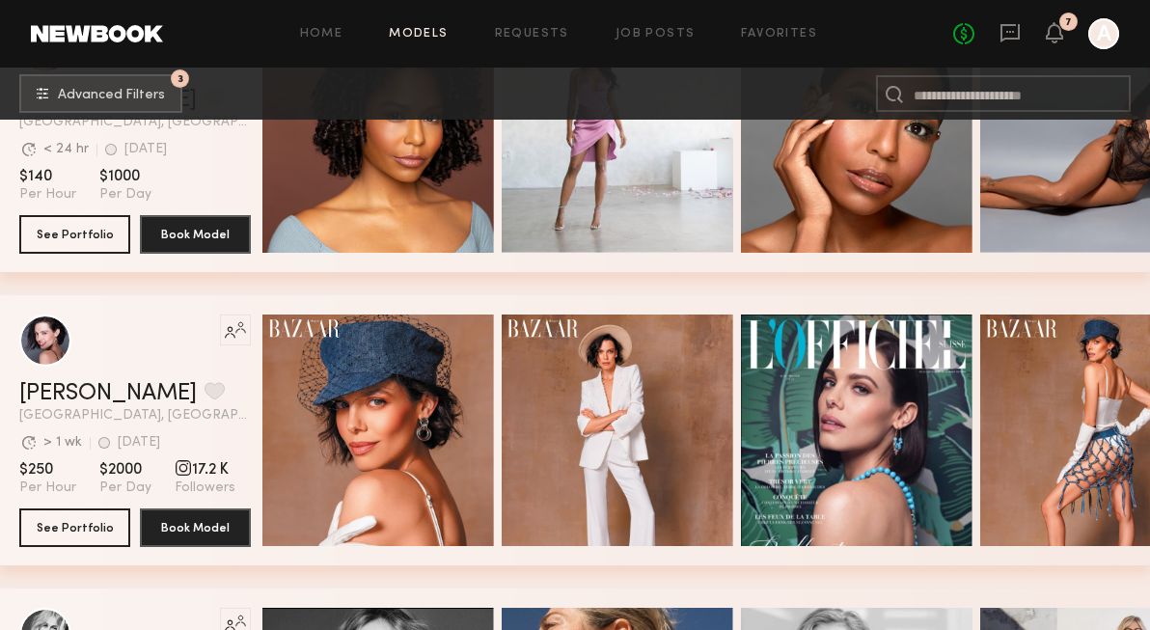
scroll to position [8342, 0]
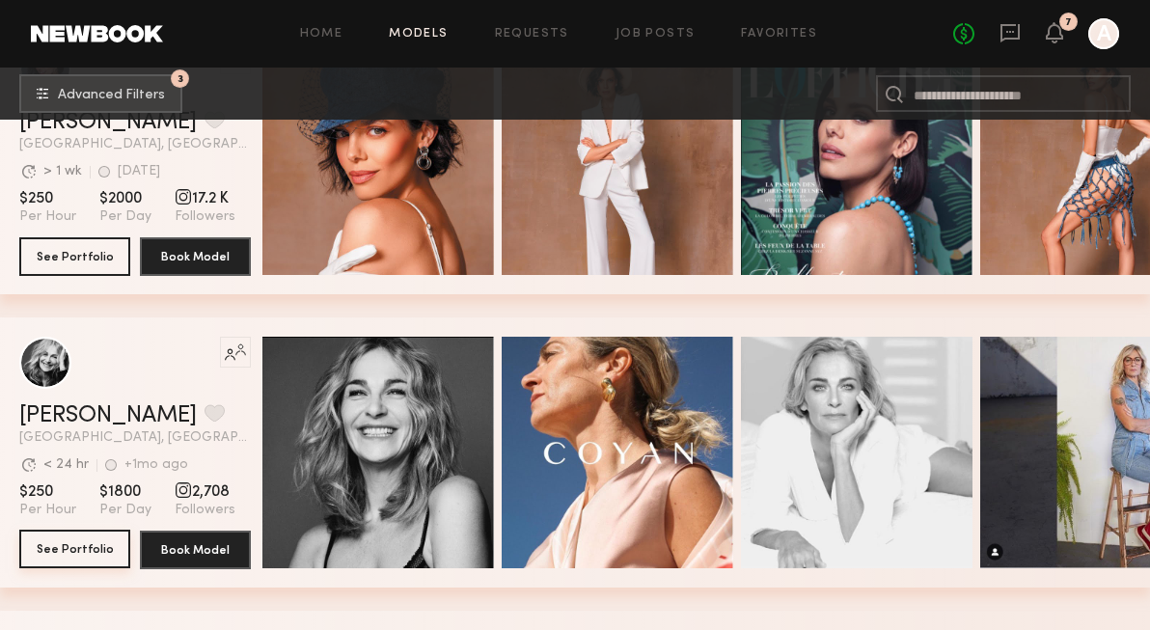
click at [91, 544] on button "See Portfolio" at bounding box center [74, 548] width 111 height 39
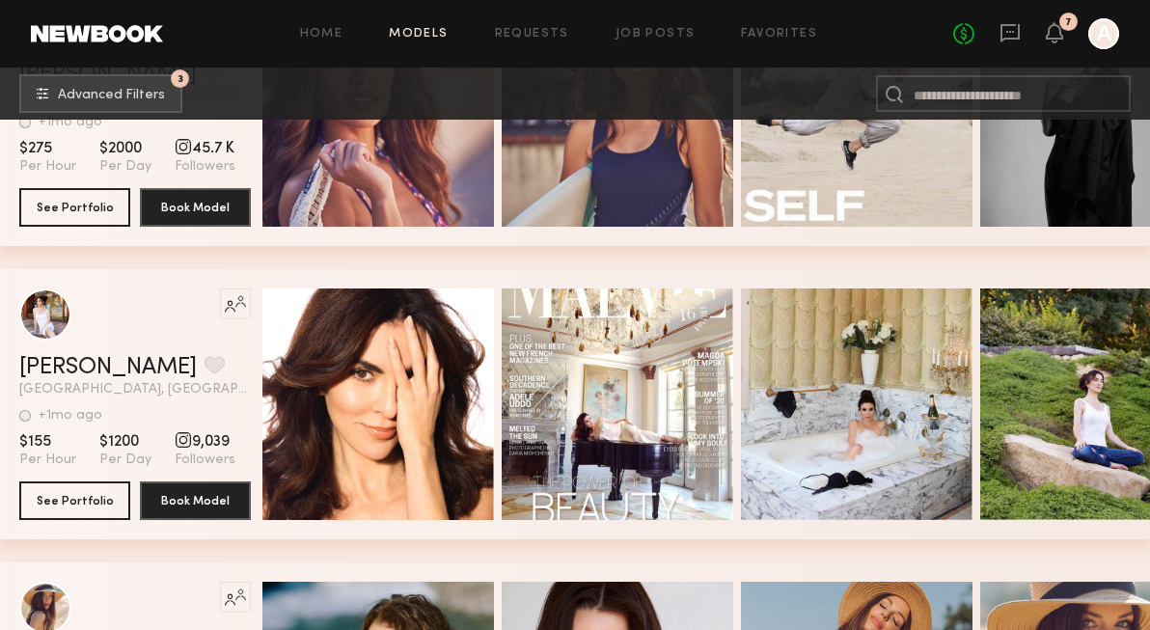
scroll to position [11589, 0]
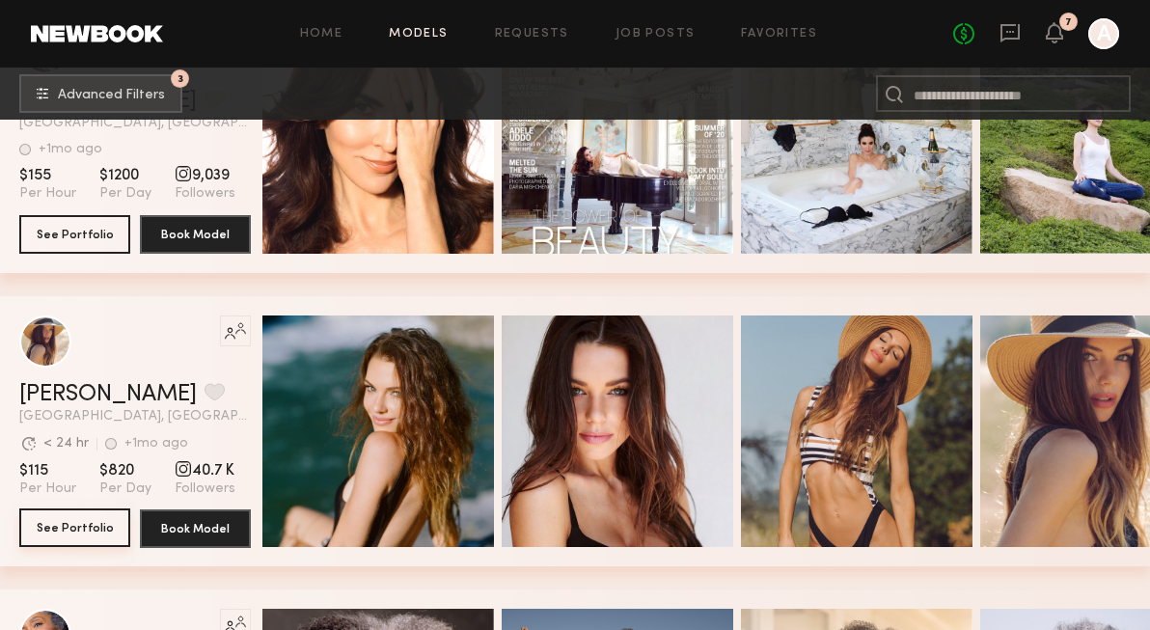
click at [68, 540] on button "See Portfolio" at bounding box center [74, 527] width 111 height 39
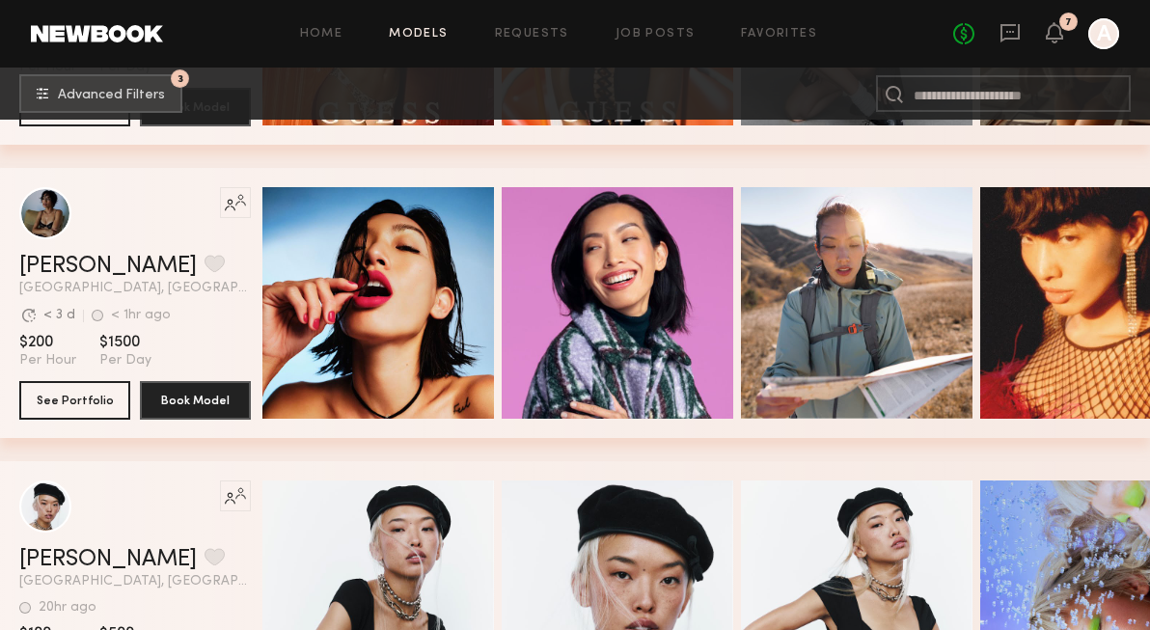
scroll to position [1466, 0]
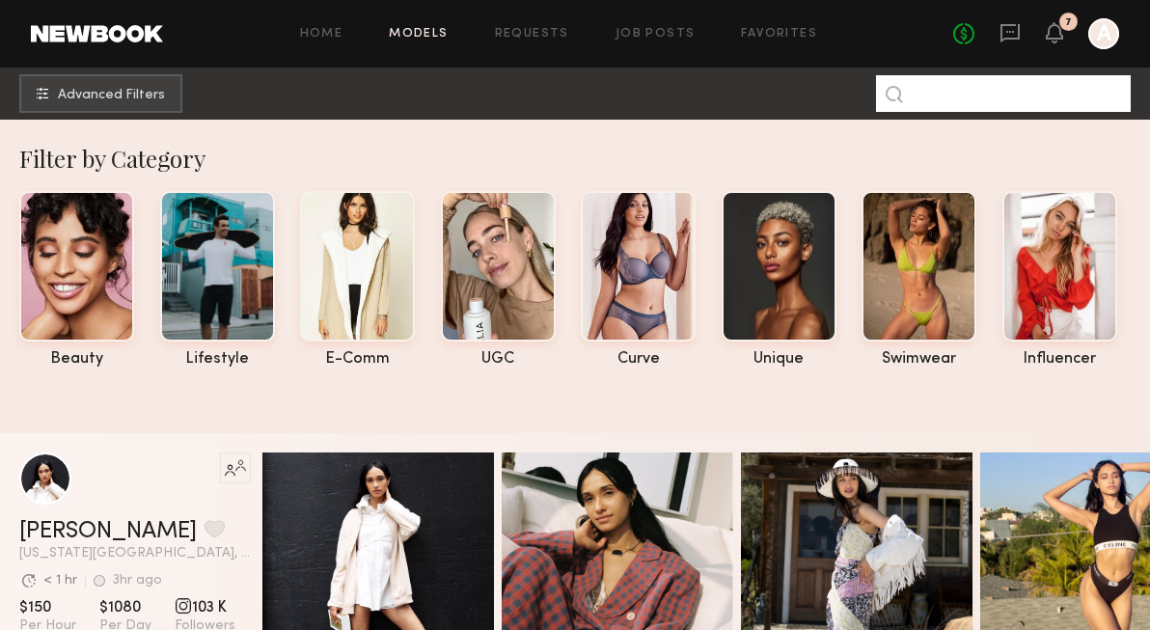
click at [951, 88] on input at bounding box center [1003, 93] width 255 height 37
type input "*"
type input "*****"
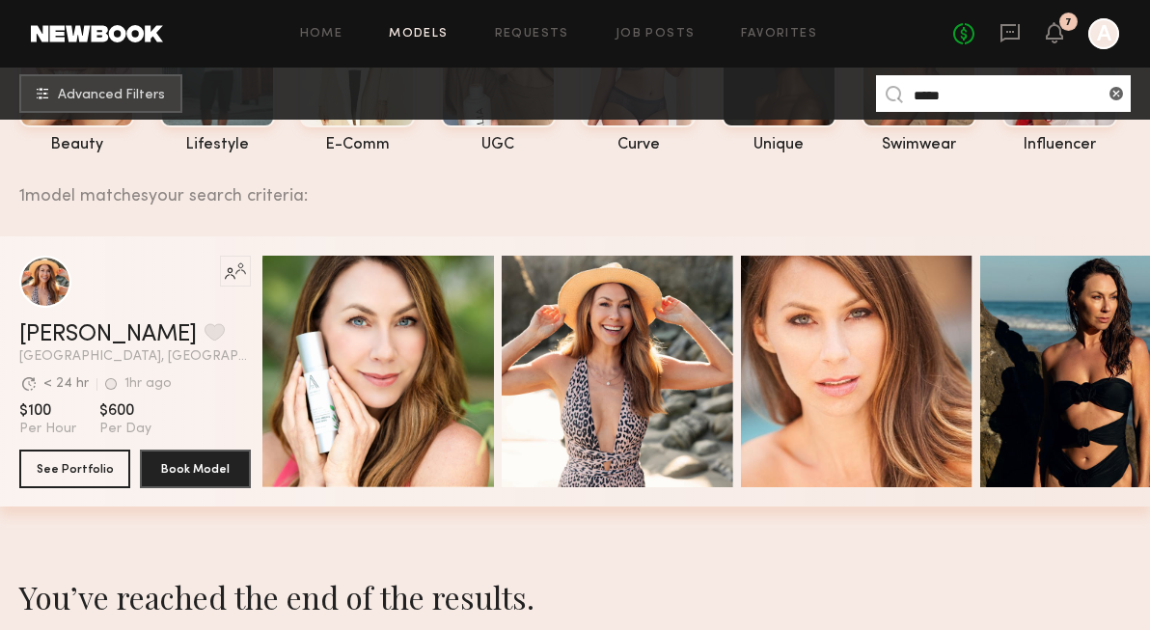
scroll to position [215, 0]
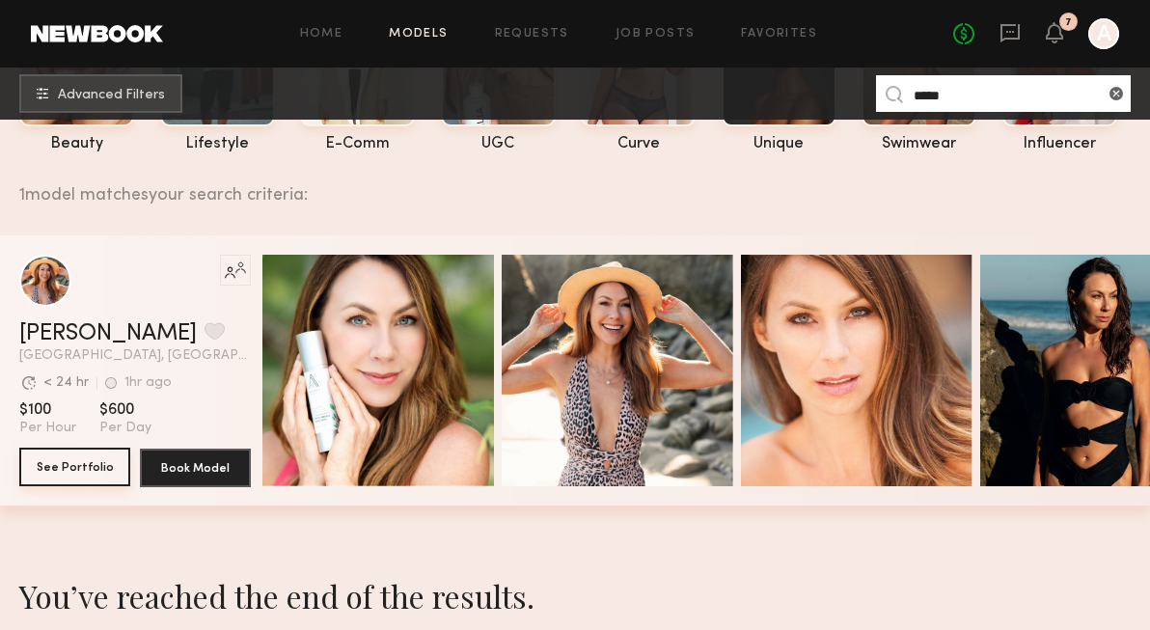
click at [94, 468] on button "See Portfolio" at bounding box center [74, 466] width 111 height 39
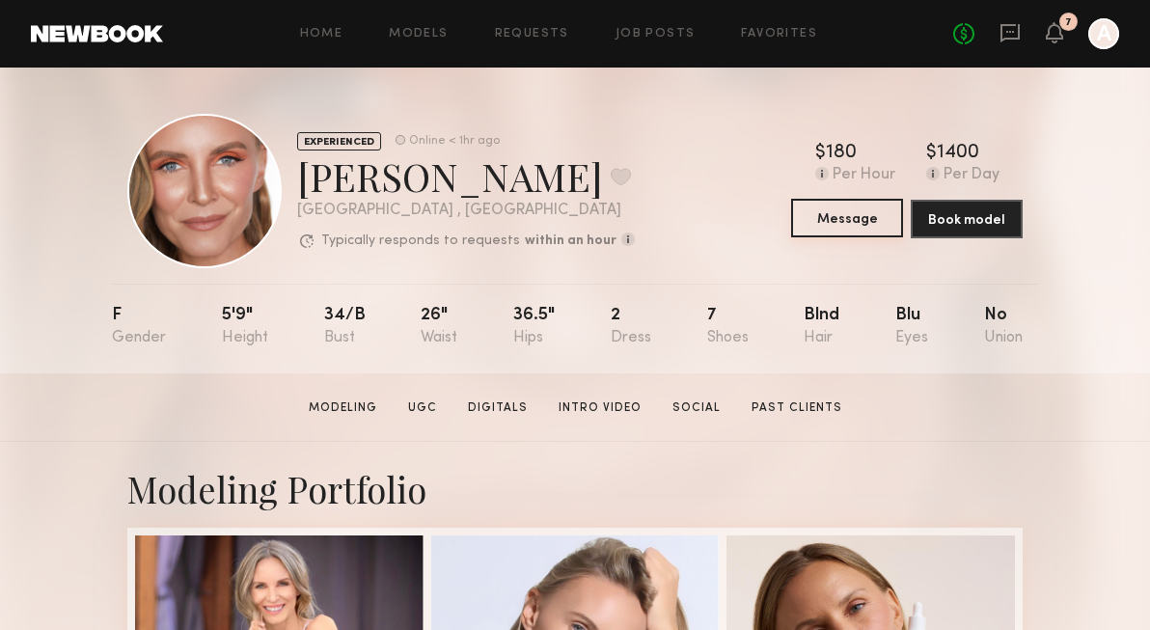
click at [839, 226] on button "Message" at bounding box center [847, 218] width 112 height 39
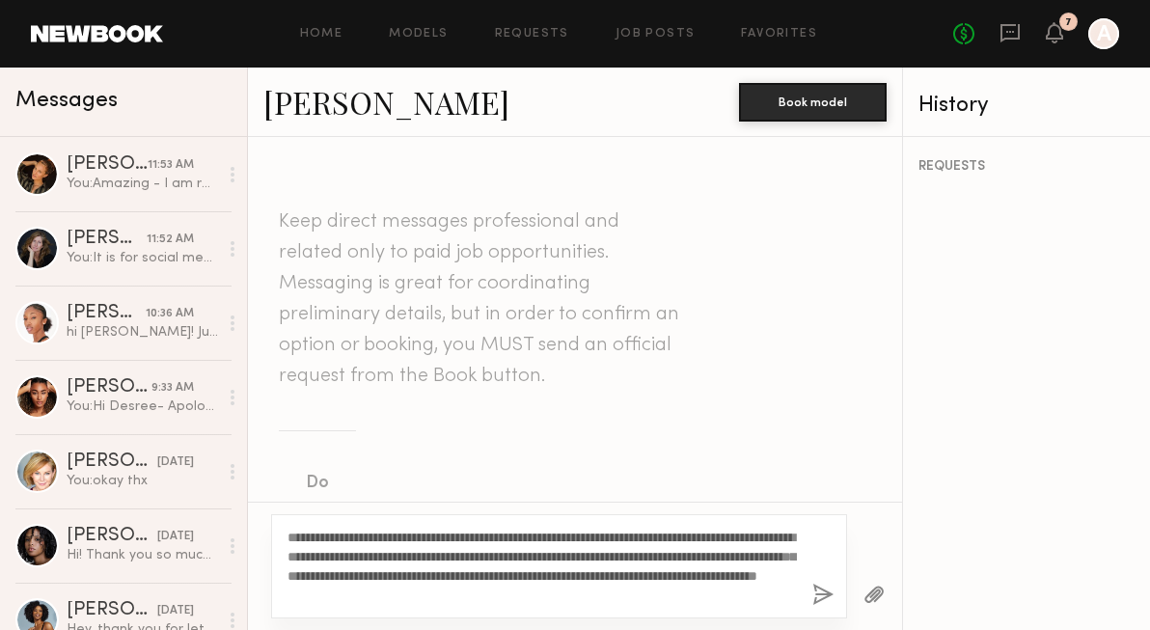
click at [372, 532] on textarea "**********" at bounding box center [541, 566] width 509 height 77
type textarea "**********"
click at [818, 595] on button "button" at bounding box center [822, 595] width 21 height 24
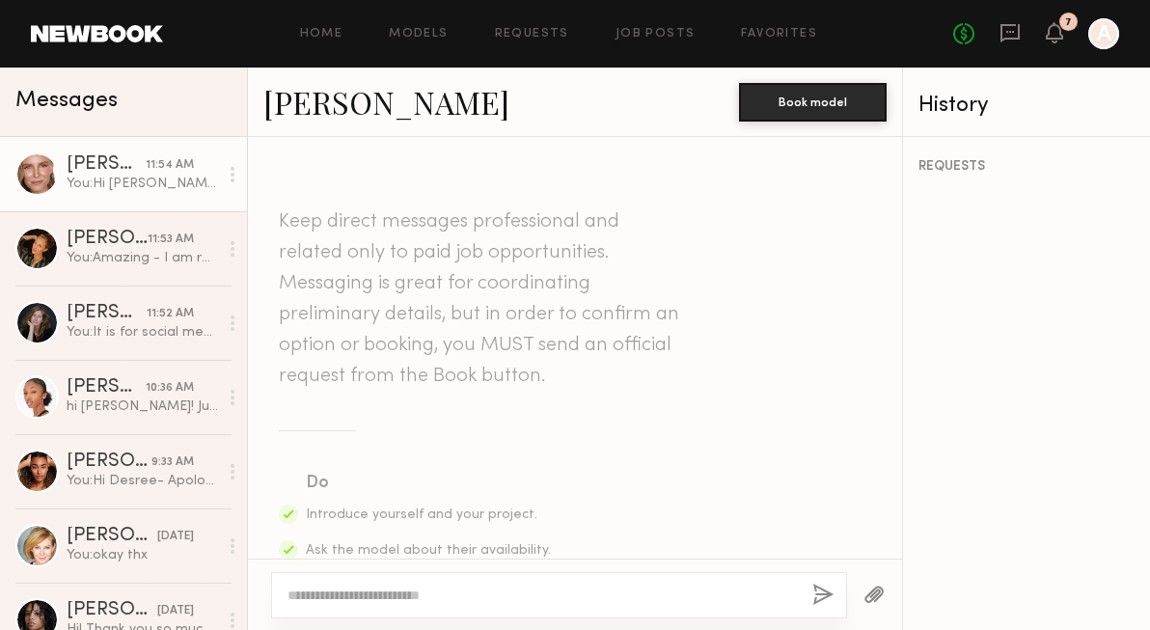
scroll to position [700, 0]
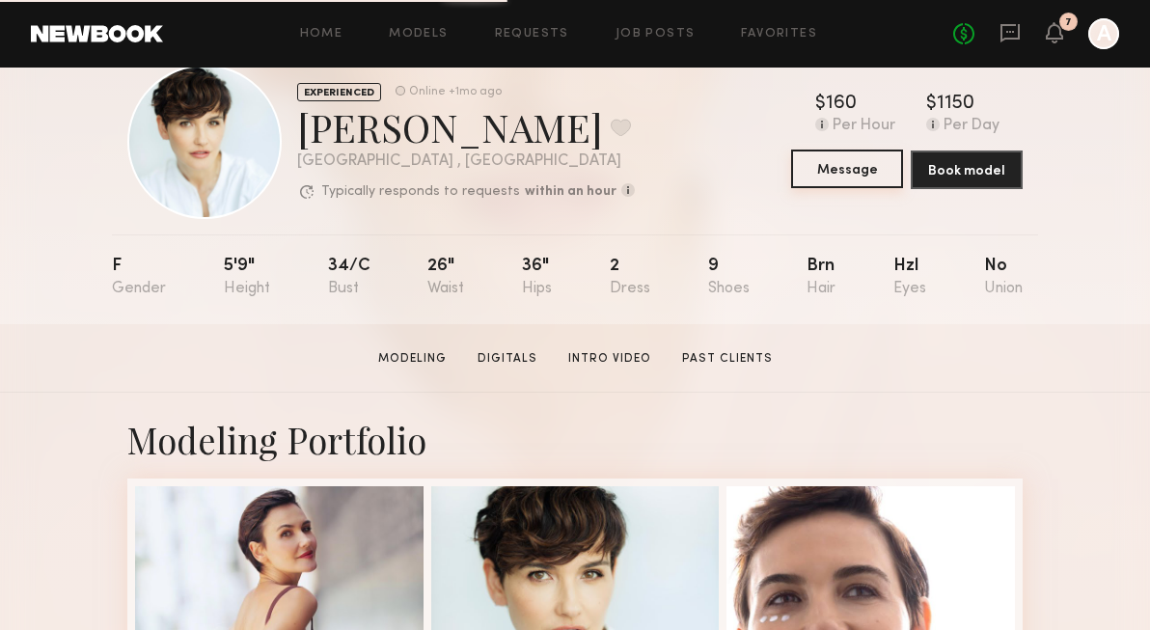
scroll to position [21, 0]
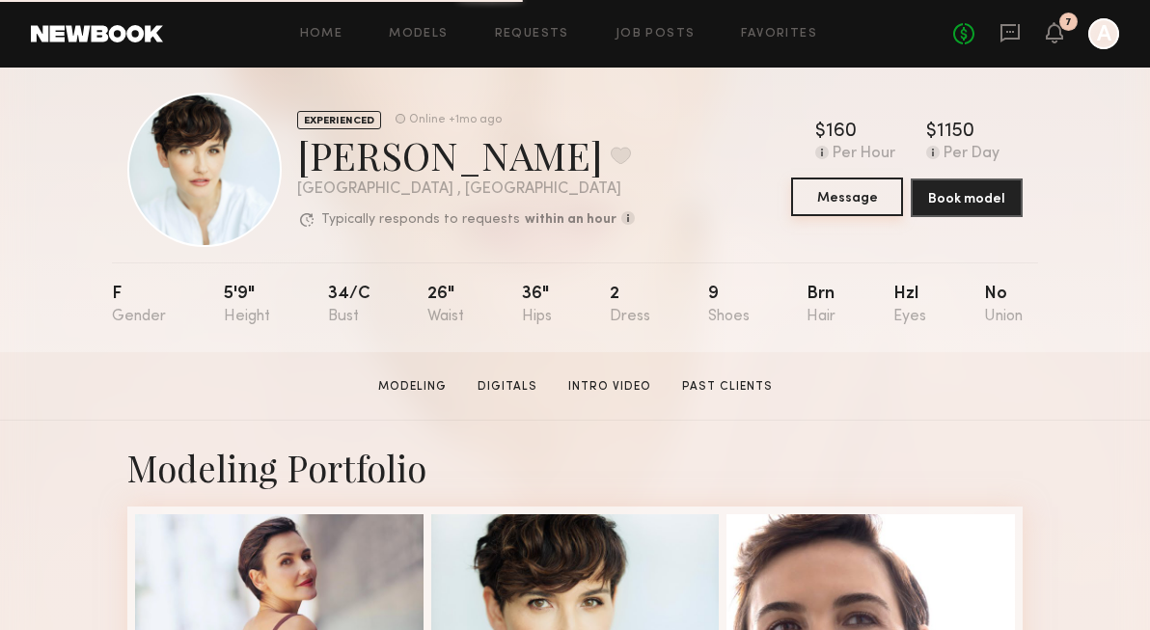
click at [839, 205] on button "Message" at bounding box center [847, 196] width 112 height 39
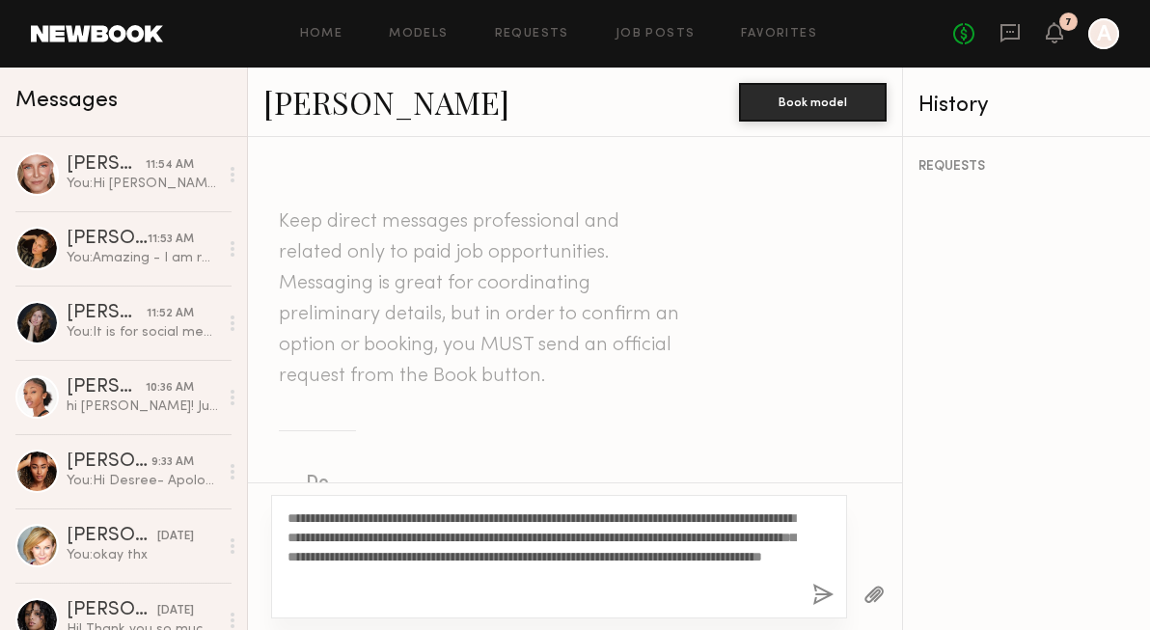
type textarea "**********"
click at [816, 591] on button "button" at bounding box center [822, 595] width 21 height 24
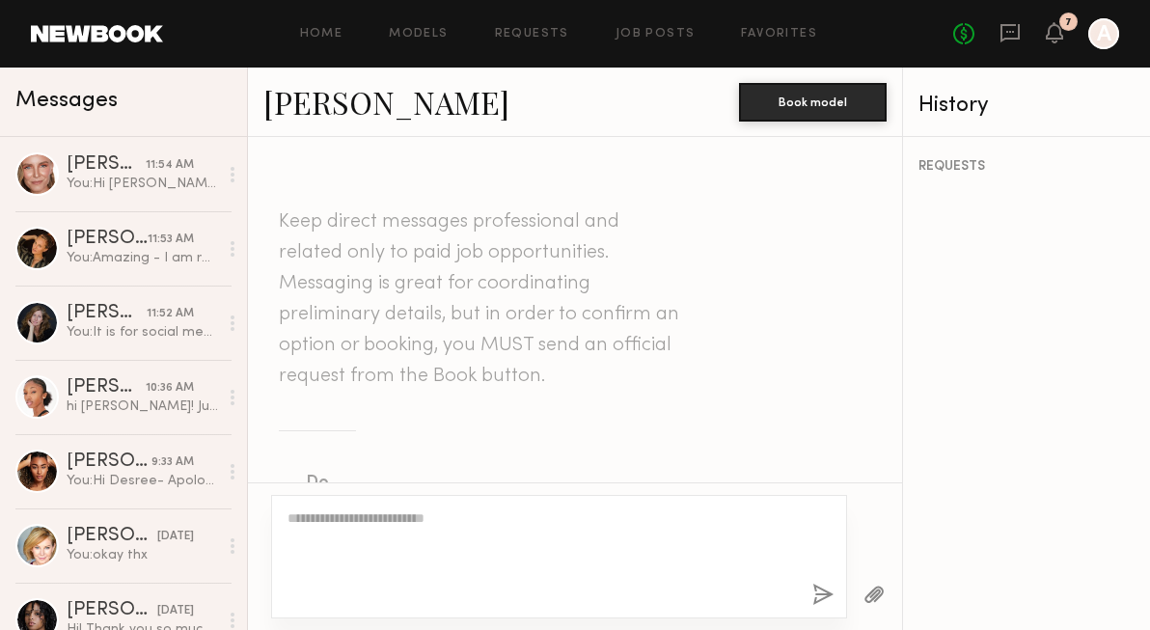
scroll to position [700, 0]
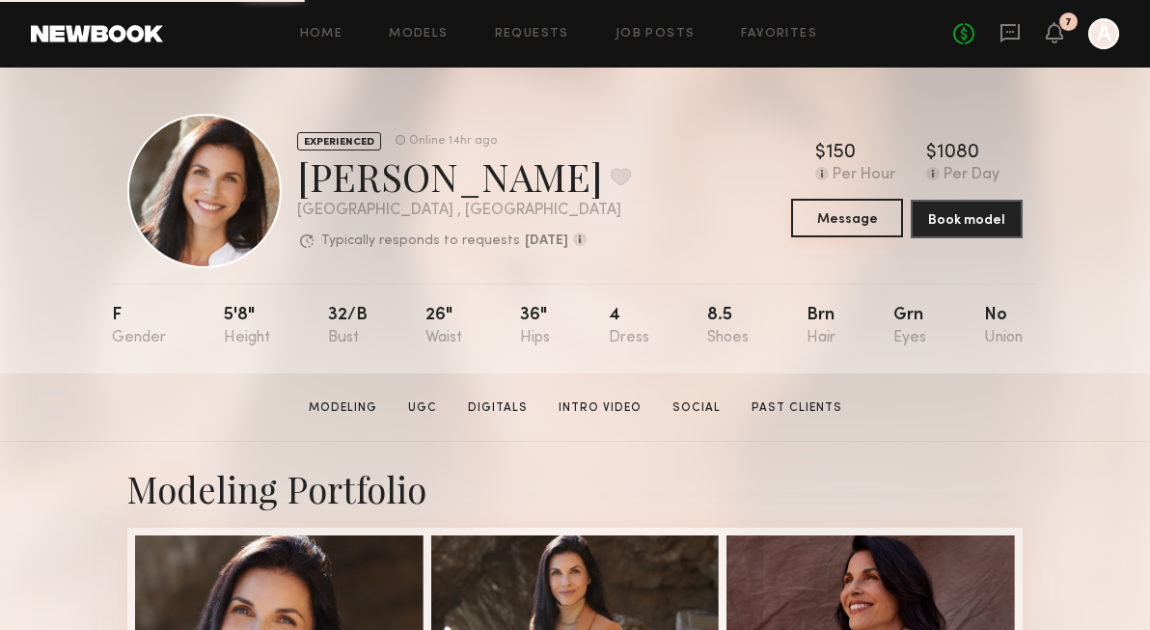
click at [845, 225] on button "Message" at bounding box center [847, 218] width 112 height 39
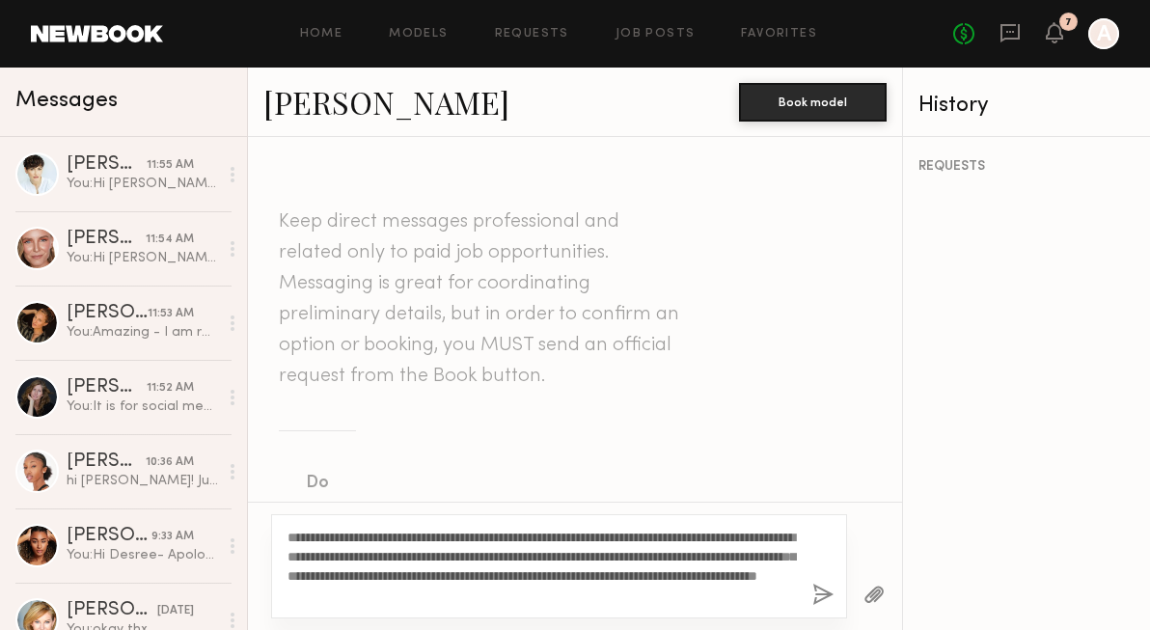
type textarea "**********"
click at [837, 599] on div "**********" at bounding box center [559, 566] width 576 height 104
click at [824, 596] on button "button" at bounding box center [822, 595] width 21 height 24
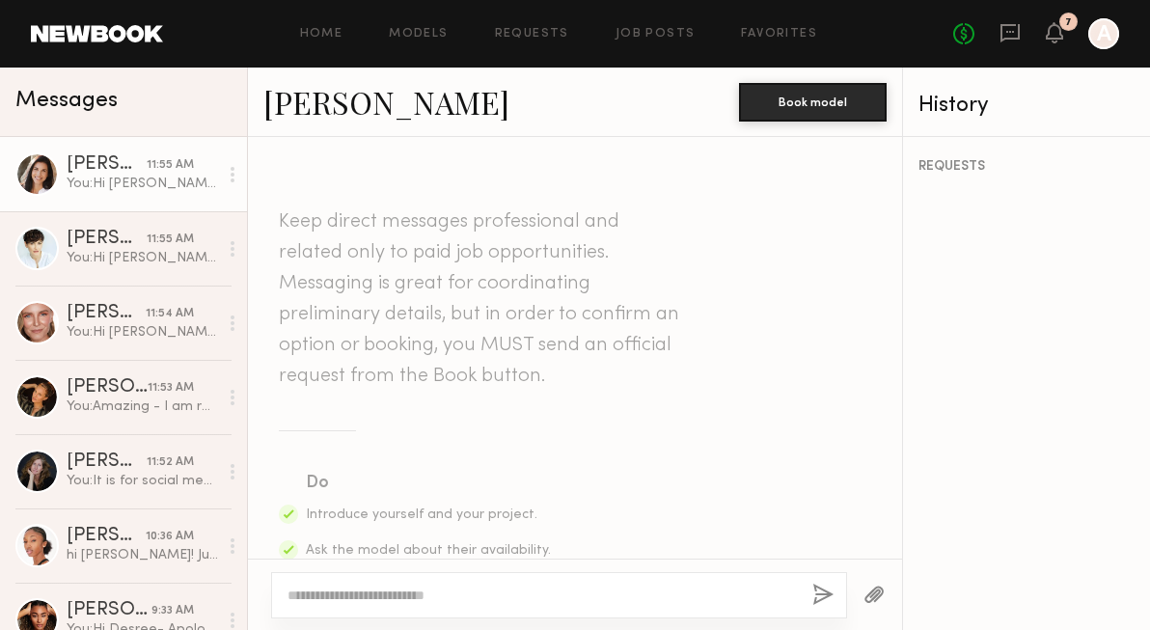
scroll to position [700, 0]
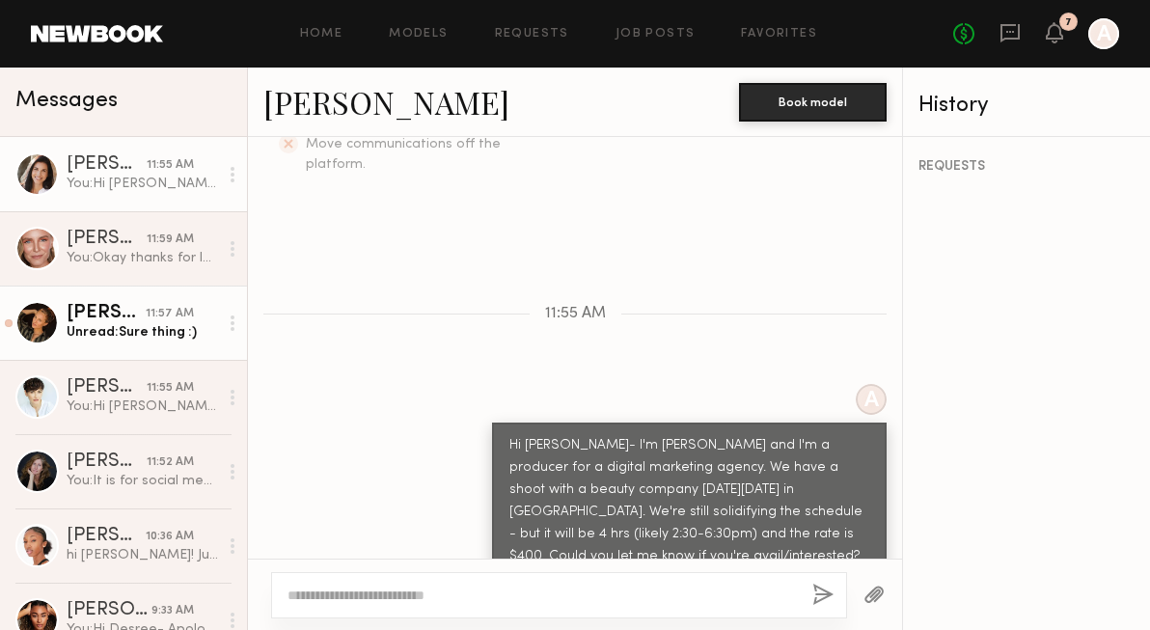
click at [82, 340] on div "Unread: Sure thing :)" at bounding box center [142, 332] width 151 height 18
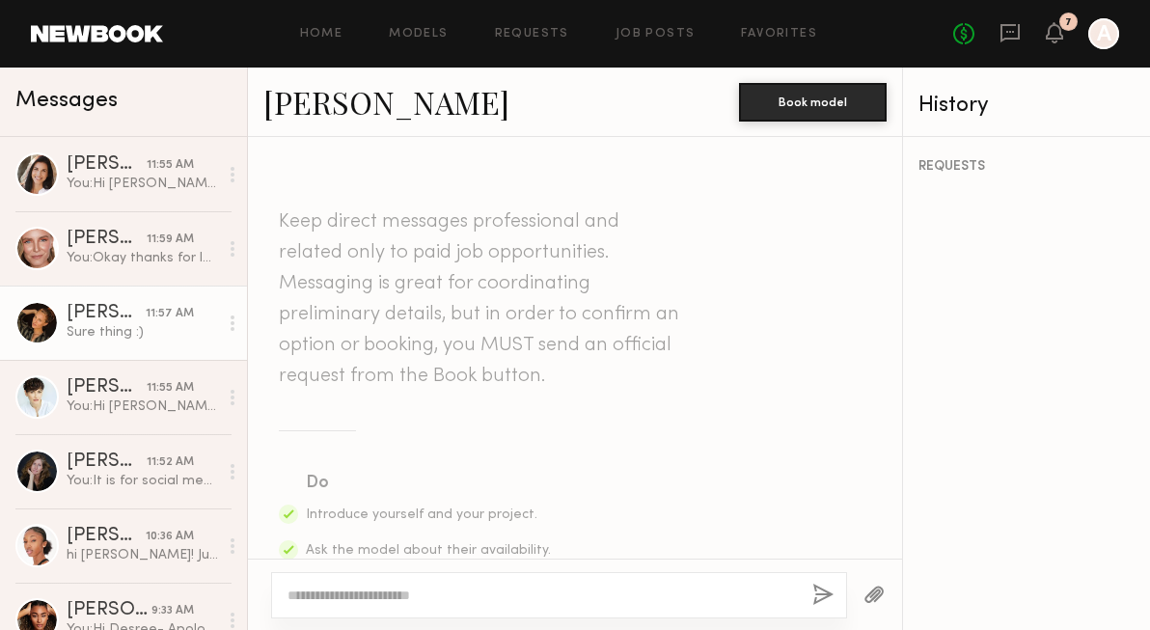
click at [302, 111] on link "[PERSON_NAME]" at bounding box center [386, 101] width 246 height 41
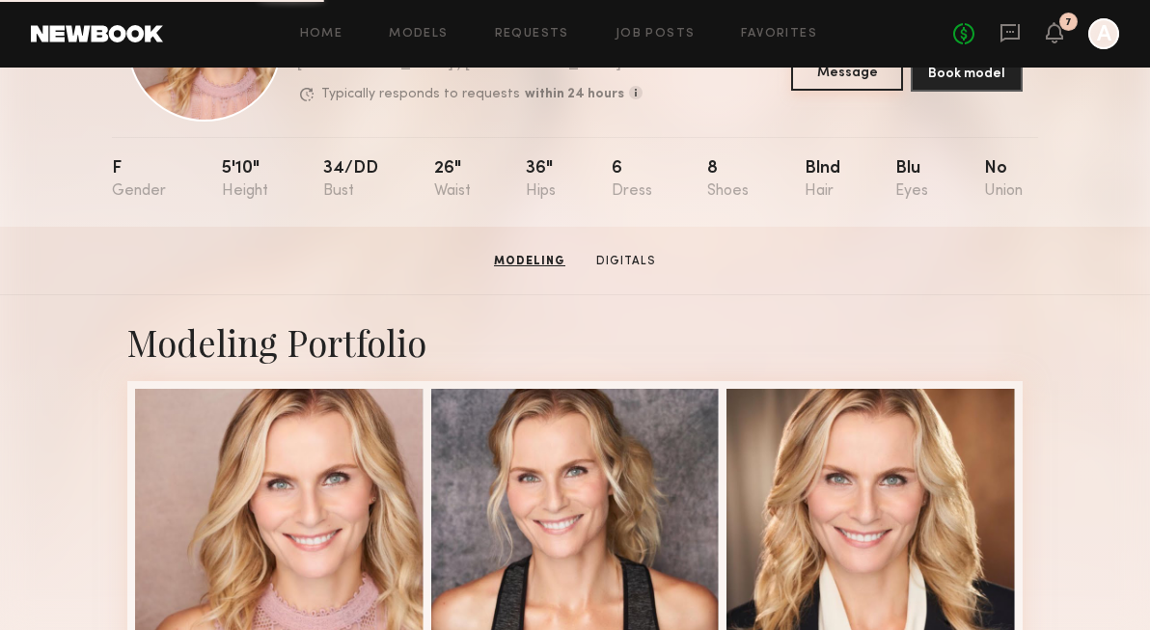
scroll to position [92, 0]
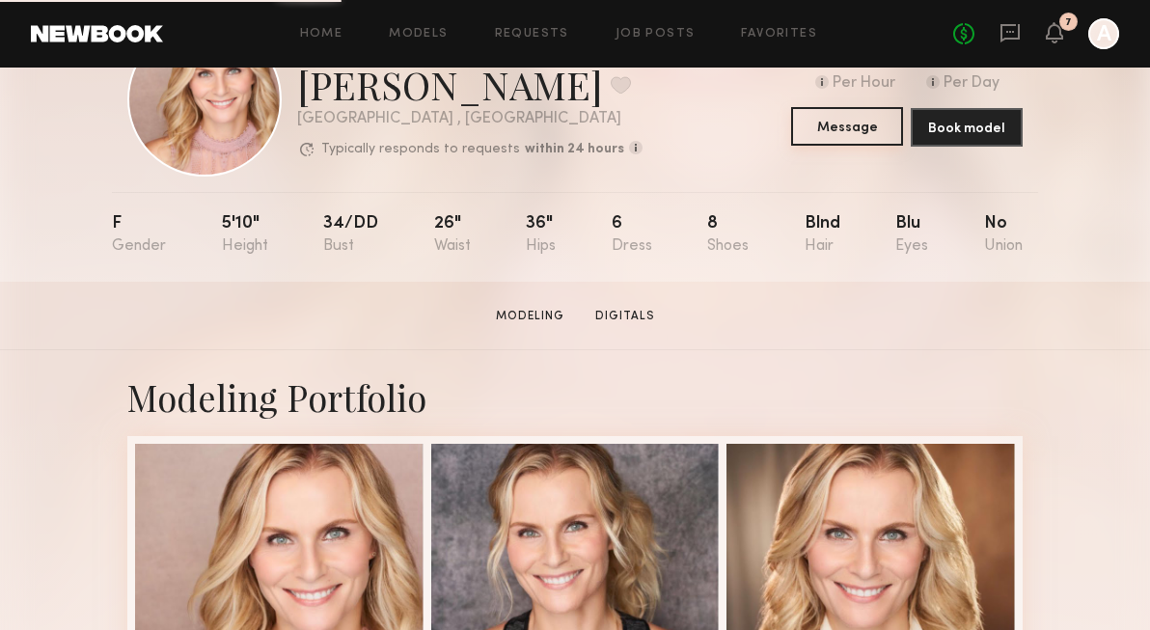
click at [830, 127] on button "Message" at bounding box center [847, 126] width 112 height 39
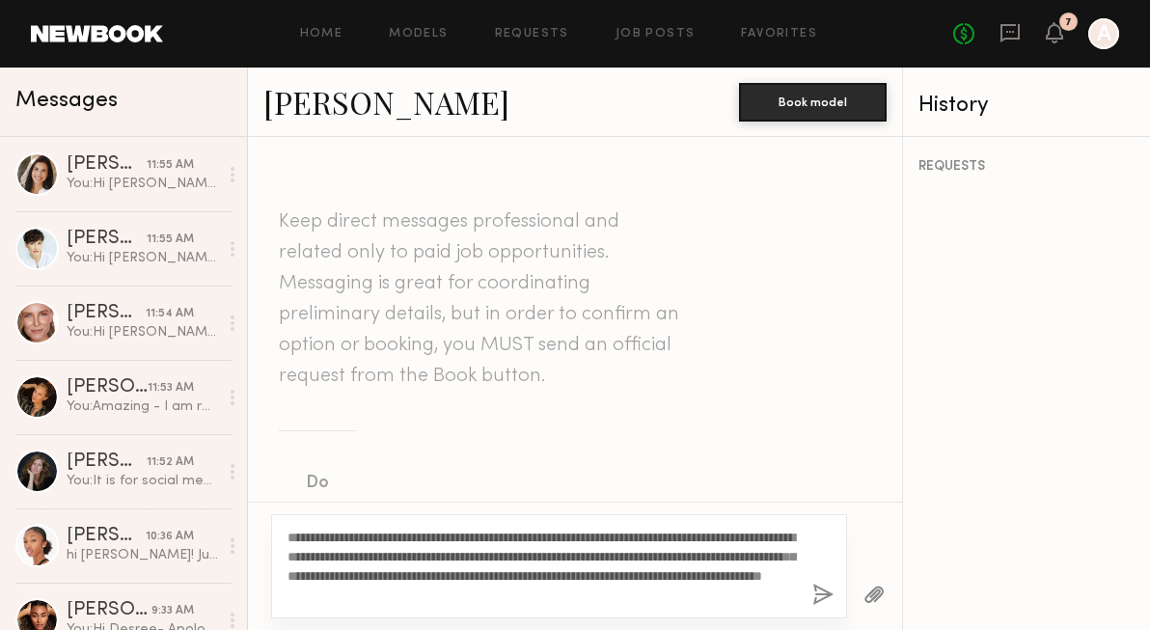
type textarea "**********"
click at [816, 598] on button "button" at bounding box center [822, 595] width 21 height 24
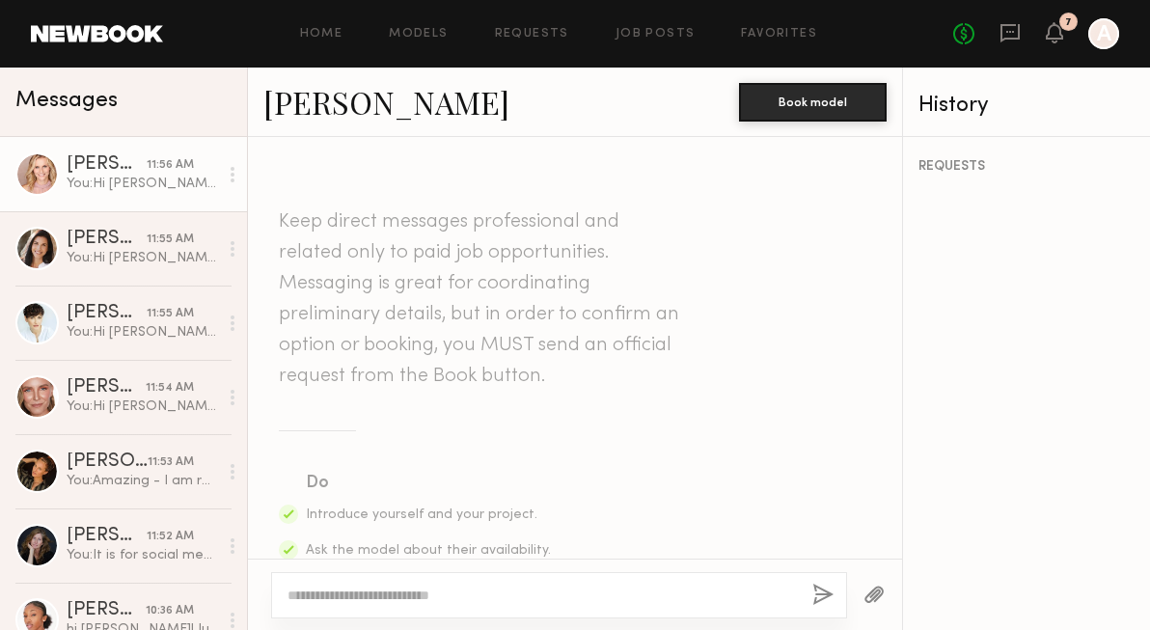
scroll to position [700, 0]
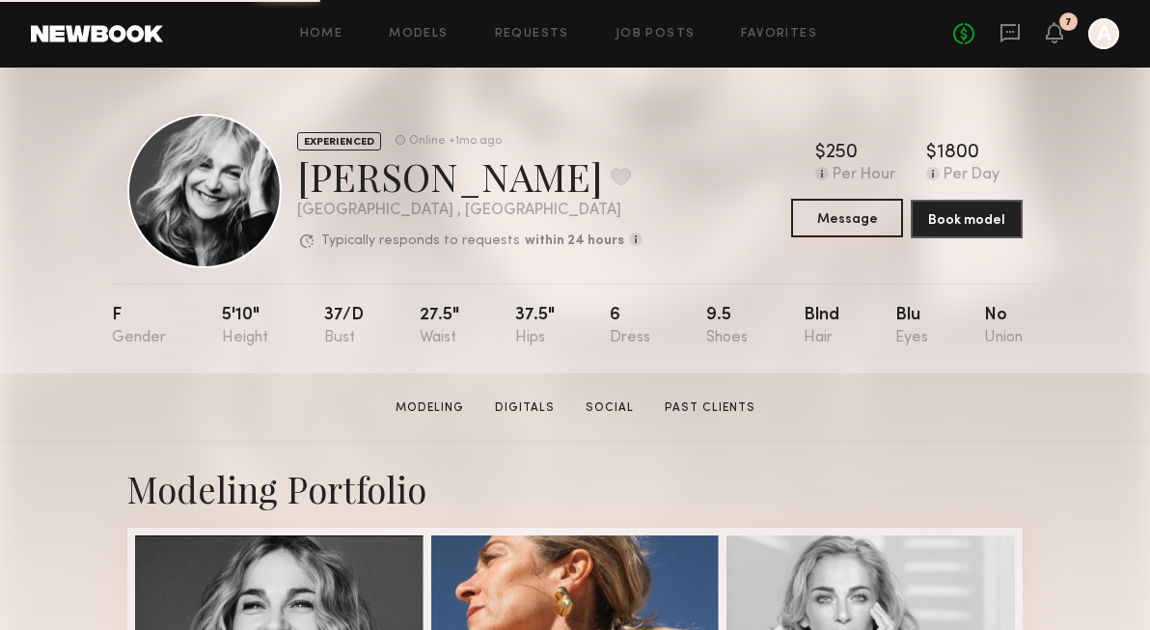
click at [874, 216] on button "Message" at bounding box center [847, 218] width 112 height 39
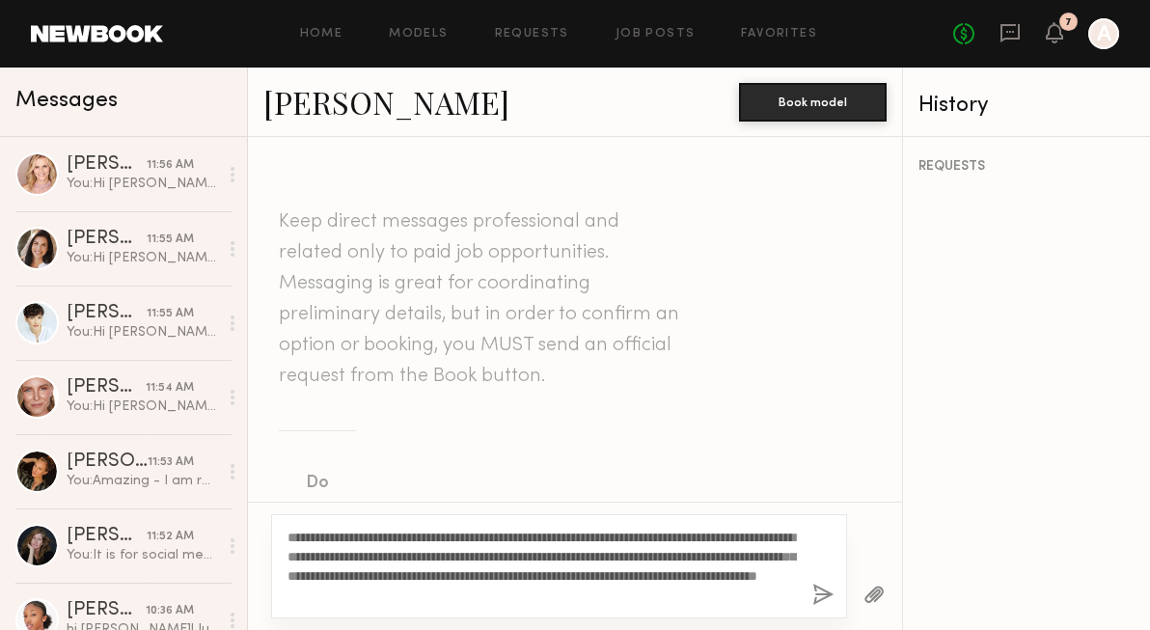
type textarea "**********"
click at [824, 592] on button "button" at bounding box center [822, 595] width 21 height 24
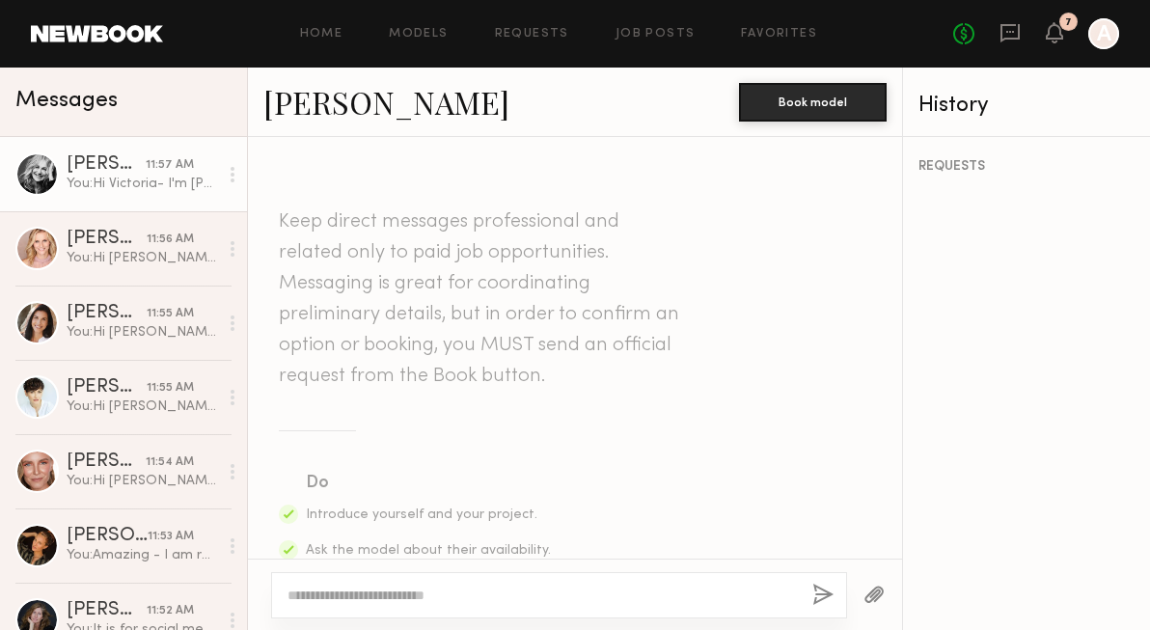
scroll to position [700, 0]
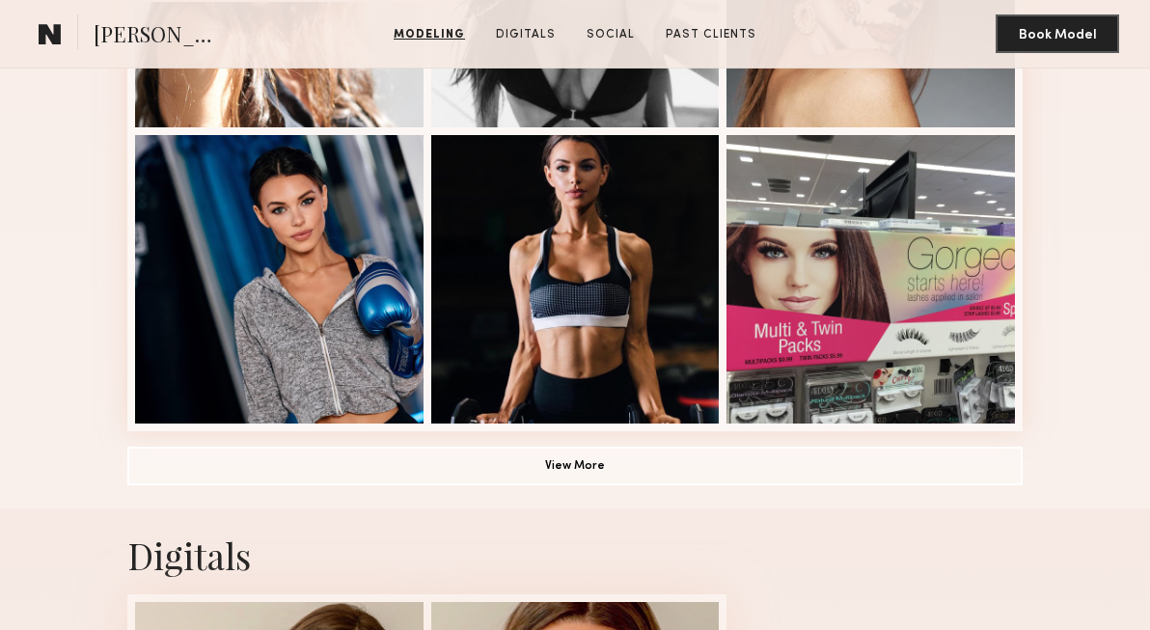
scroll to position [1288, 0]
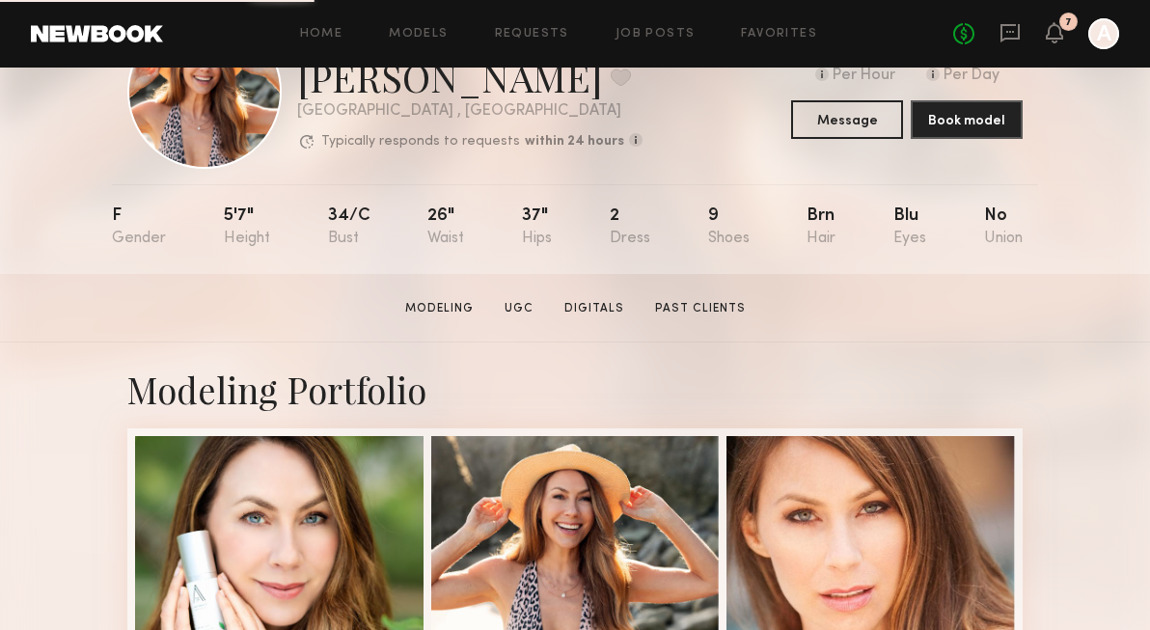
scroll to position [71, 0]
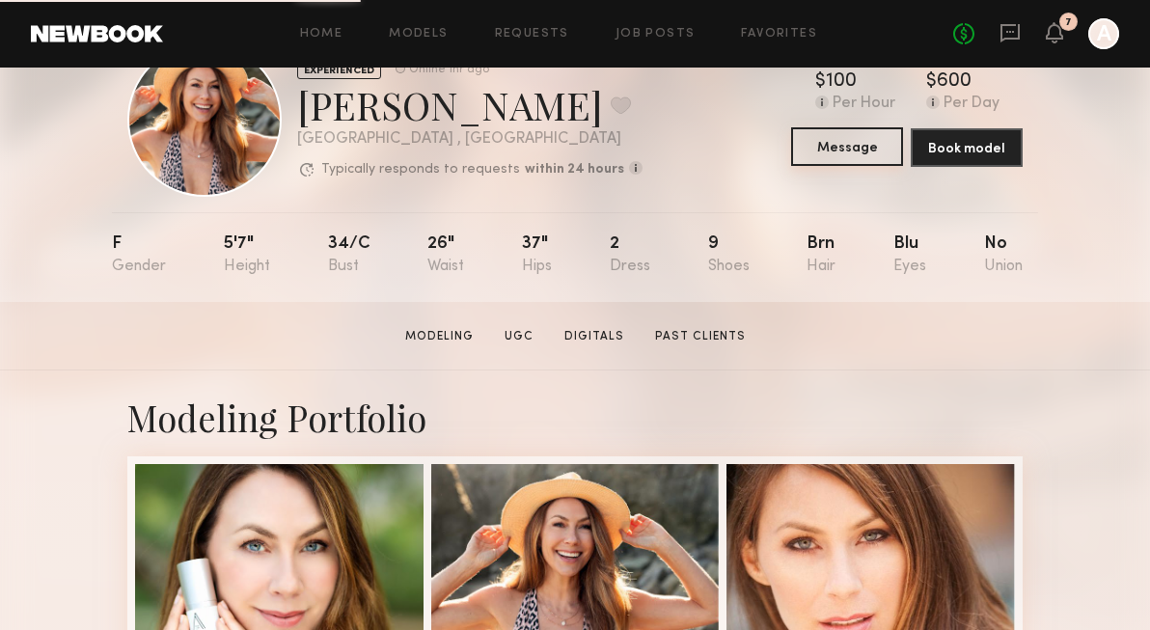
click at [852, 149] on button "Message" at bounding box center [847, 146] width 112 height 39
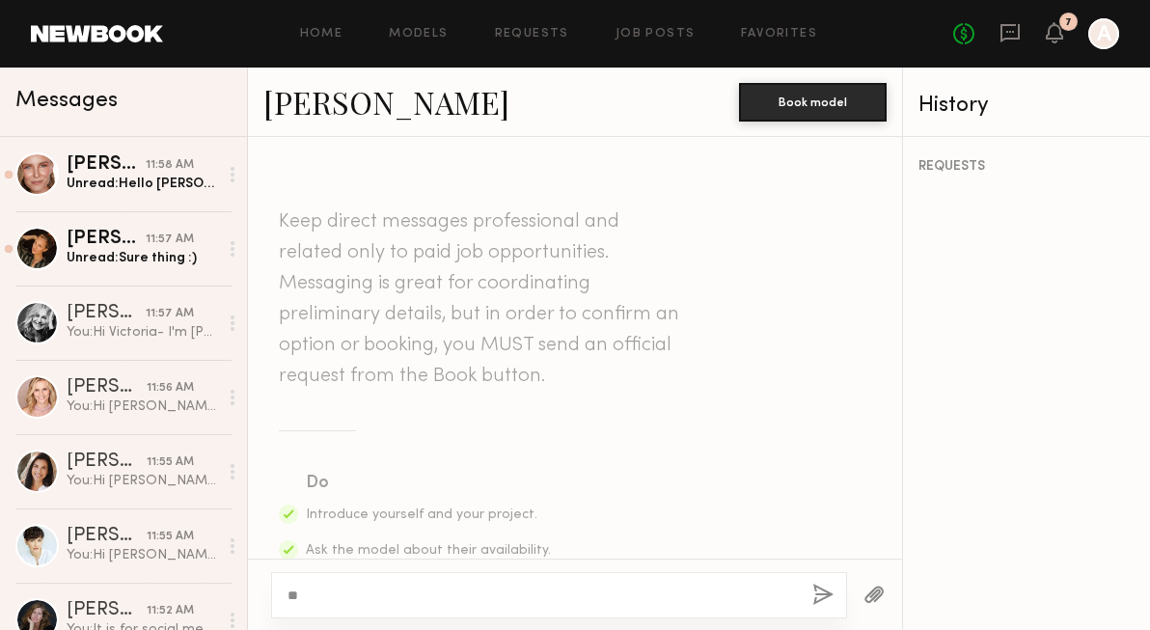
type textarea "*"
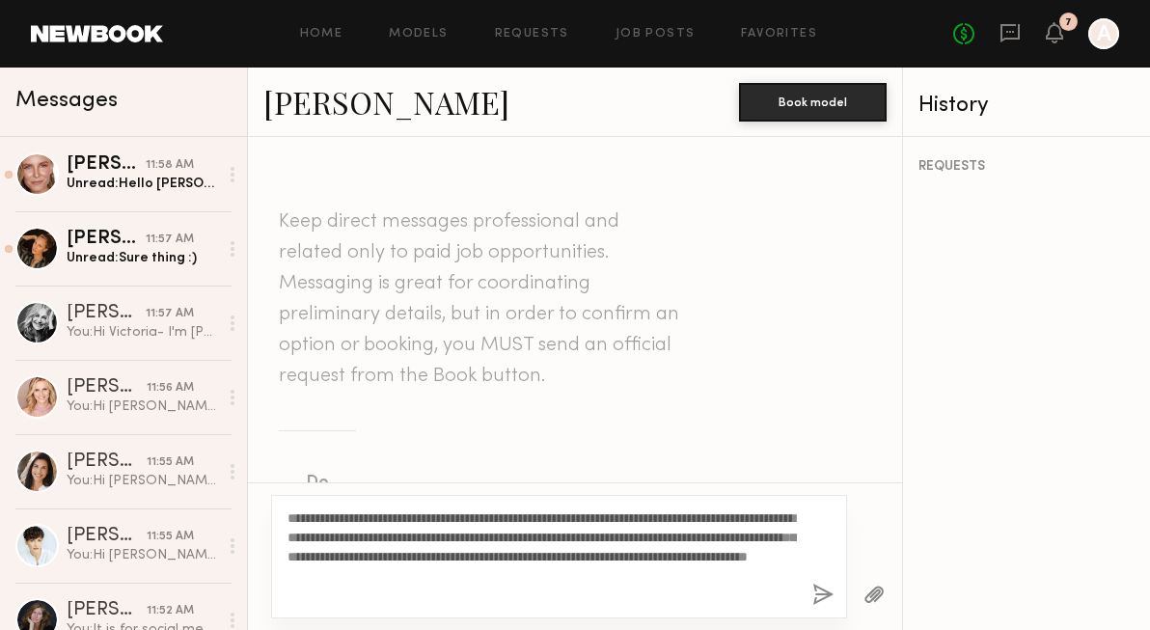
type textarea "**********"
click at [816, 599] on button "button" at bounding box center [822, 595] width 21 height 24
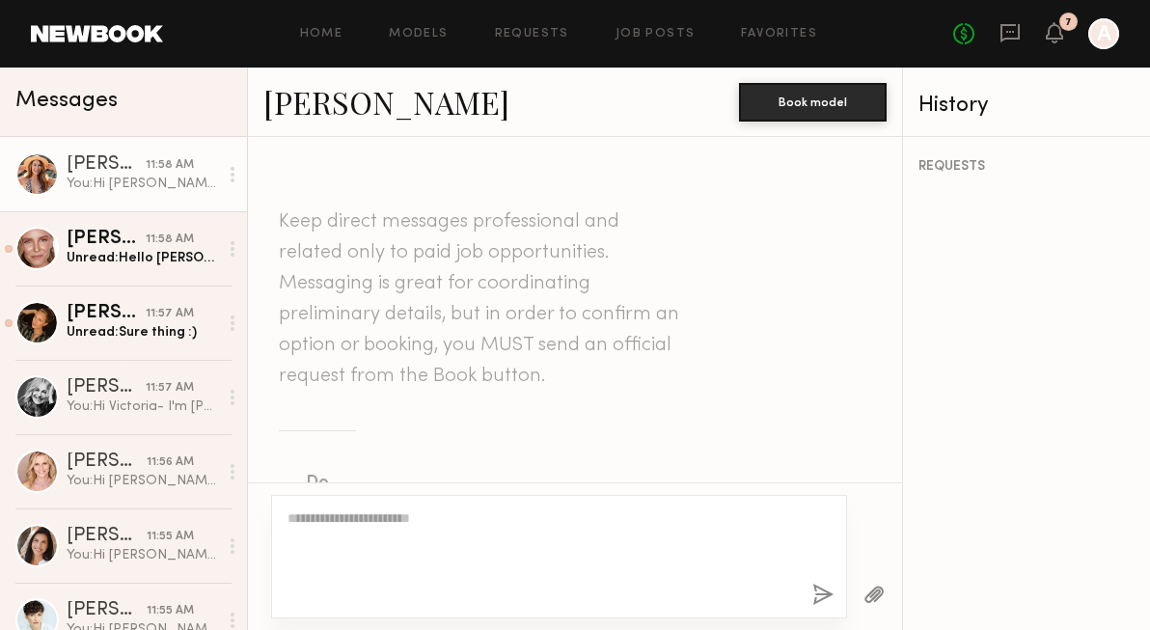
scroll to position [700, 0]
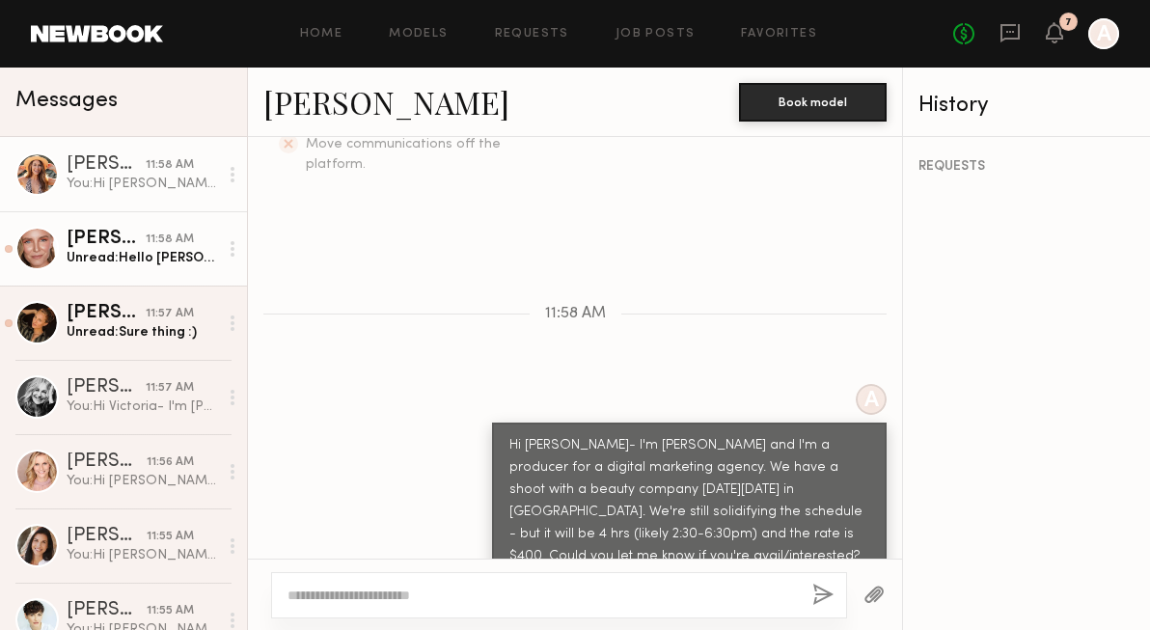
click at [88, 257] on div "Unread: Hello Anne, Thank you very much for your message! I am definitely inter…" at bounding box center [142, 258] width 151 height 18
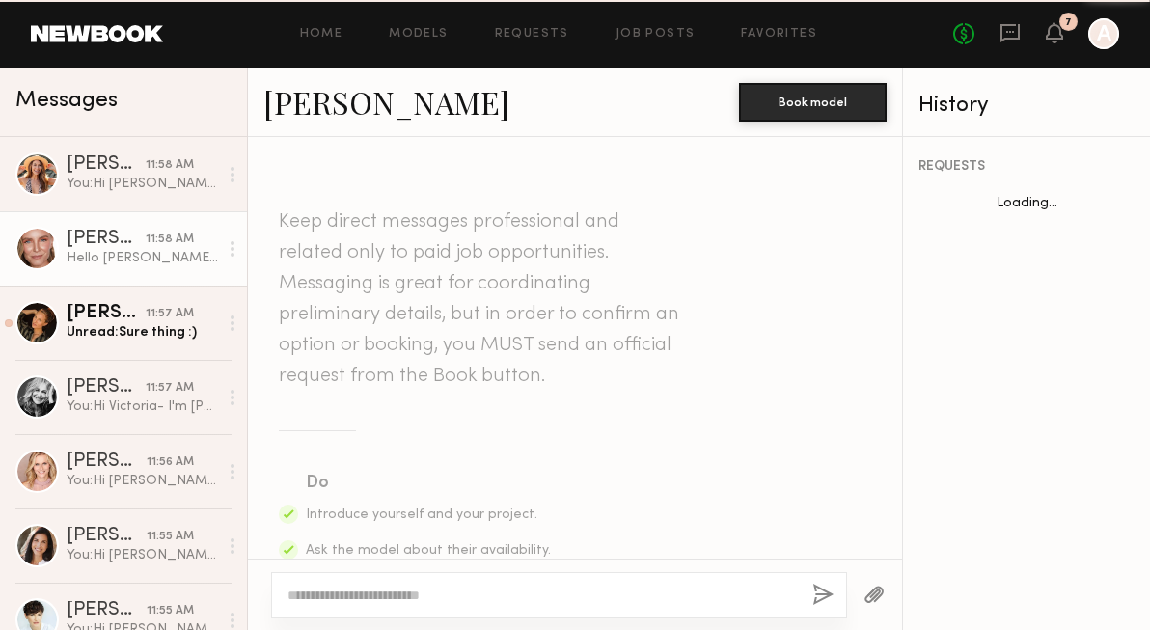
scroll to position [997, 0]
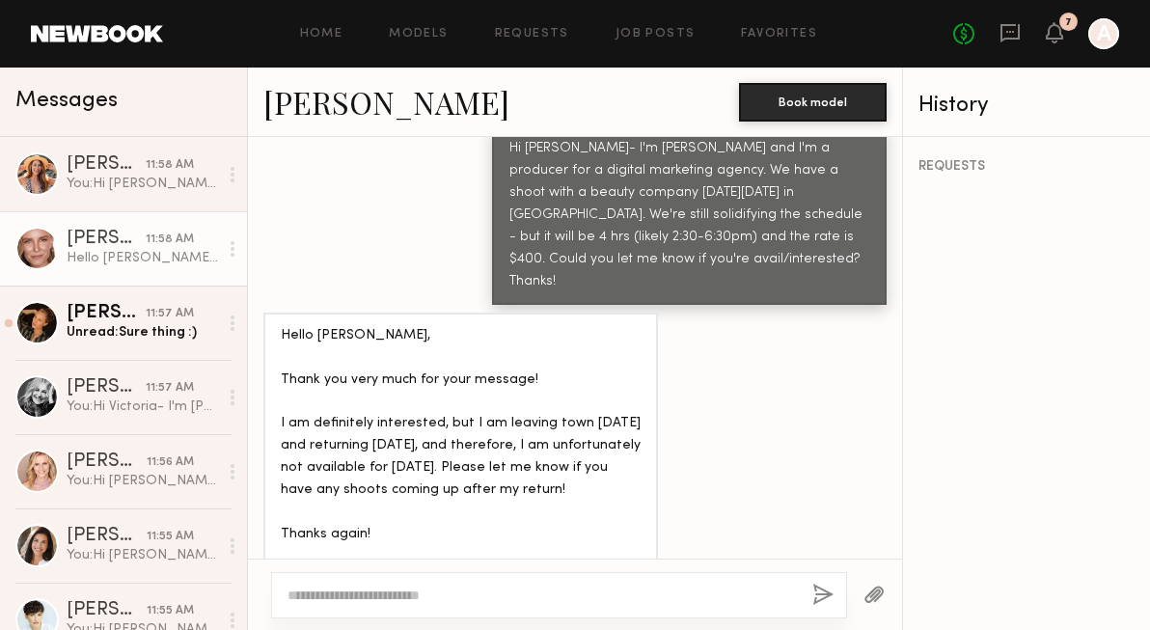
click at [382, 593] on textarea at bounding box center [541, 594] width 509 height 19
type textarea "**********"
click at [827, 584] on button "button" at bounding box center [822, 595] width 21 height 24
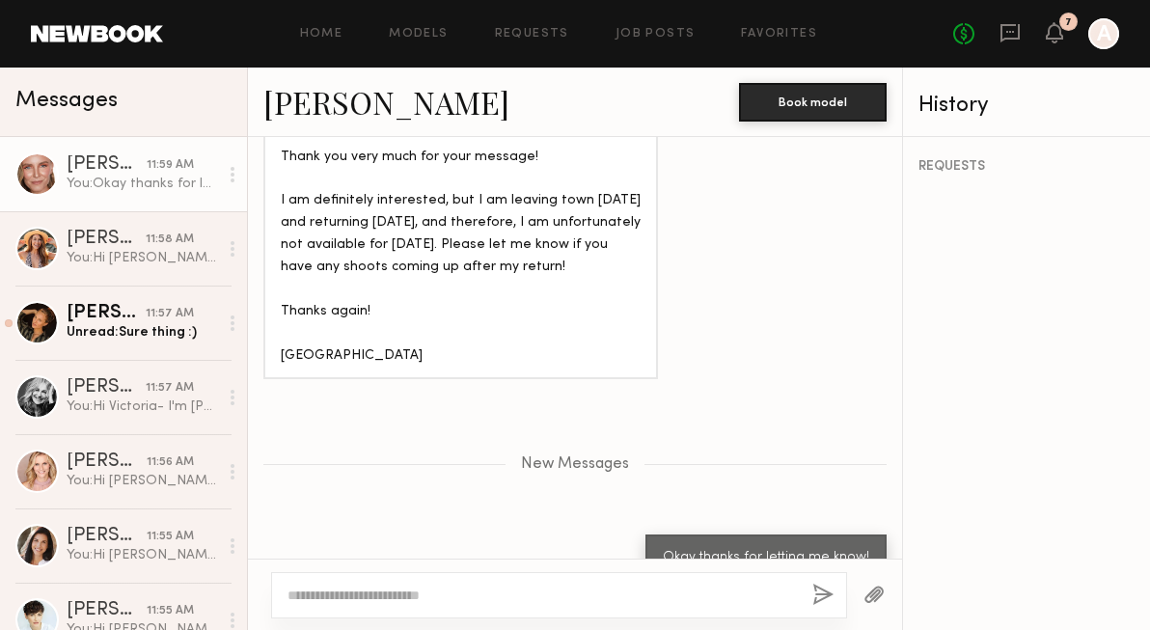
scroll to position [1236, 0]
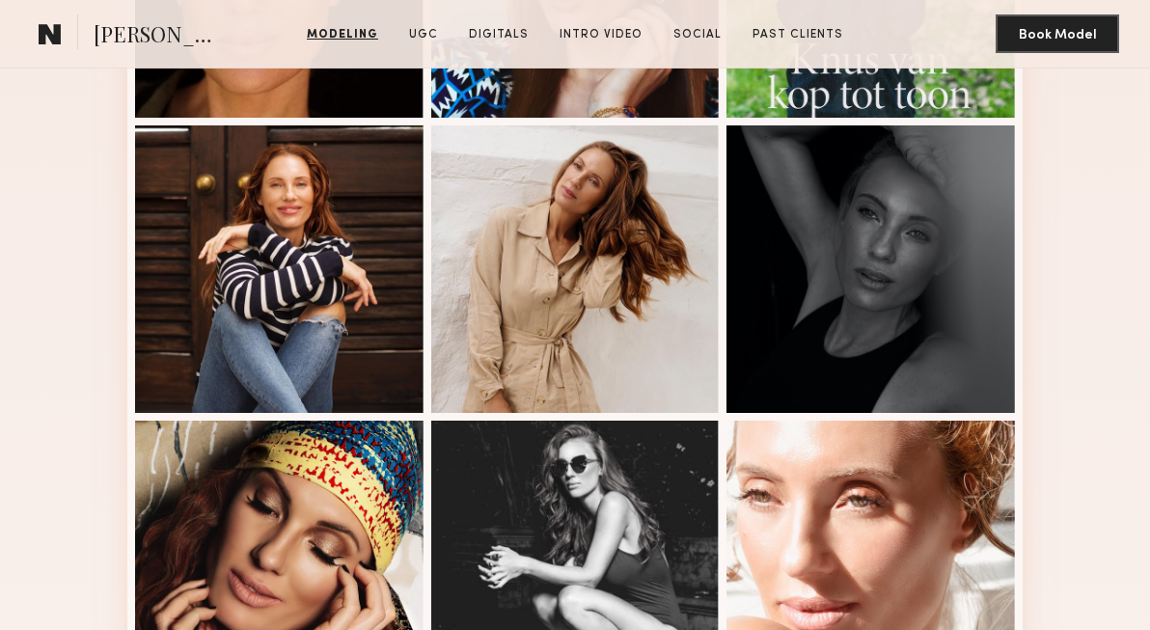
scroll to position [723, 0]
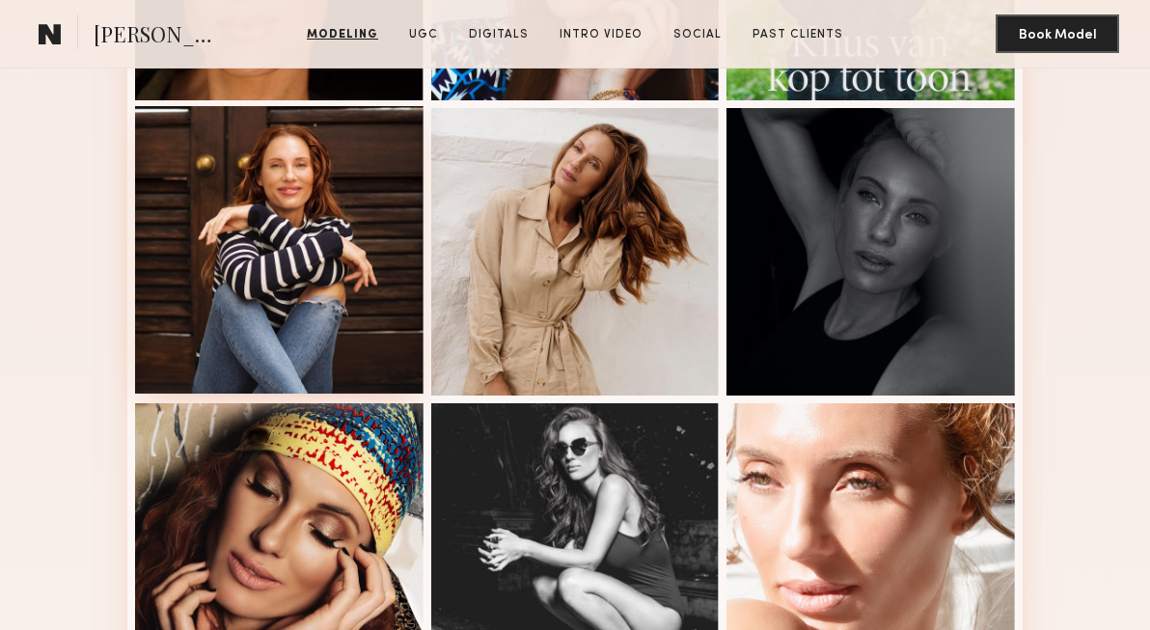
click at [273, 228] on div at bounding box center [279, 250] width 288 height 288
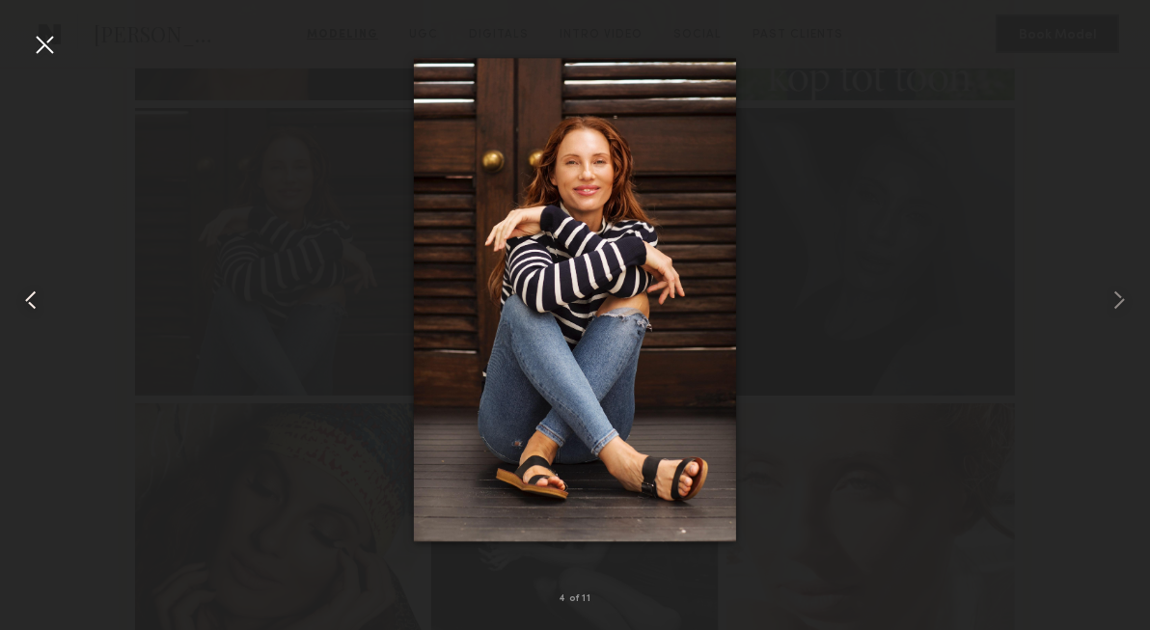
click at [15, 35] on div at bounding box center [23, 299] width 46 height 537
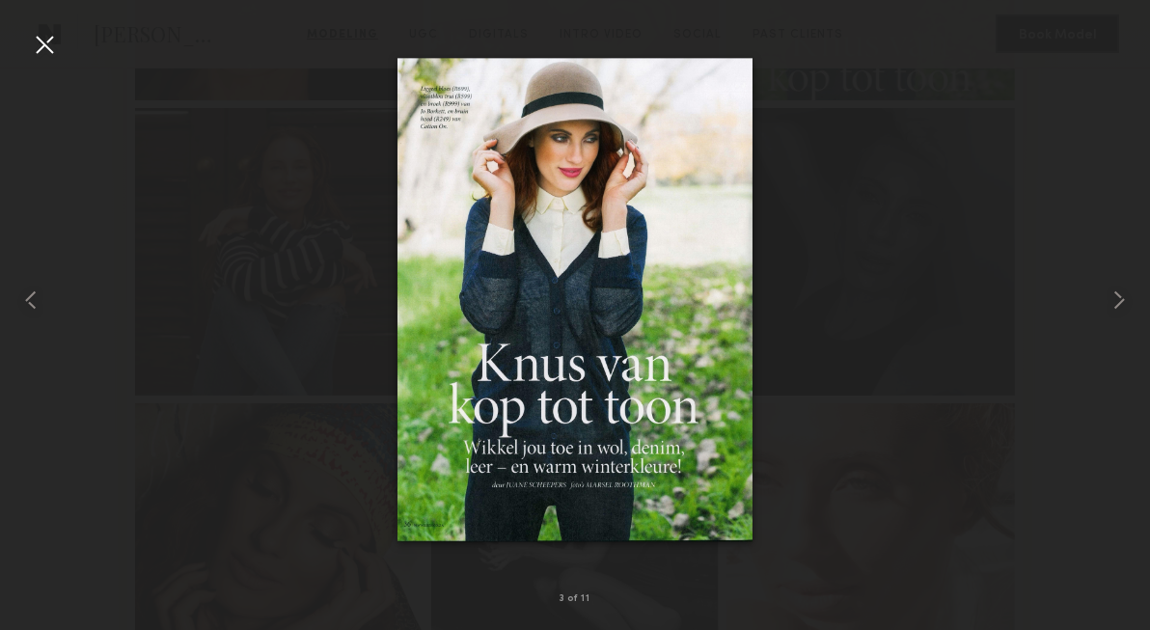
click at [42, 52] on div at bounding box center [44, 44] width 31 height 31
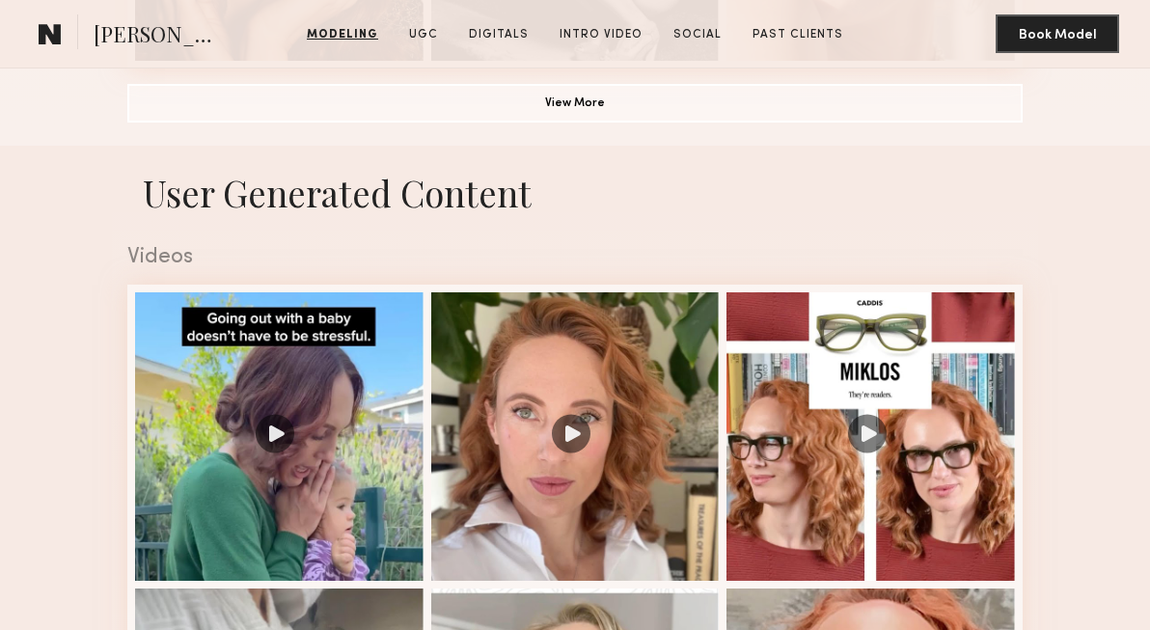
scroll to position [1417, 0]
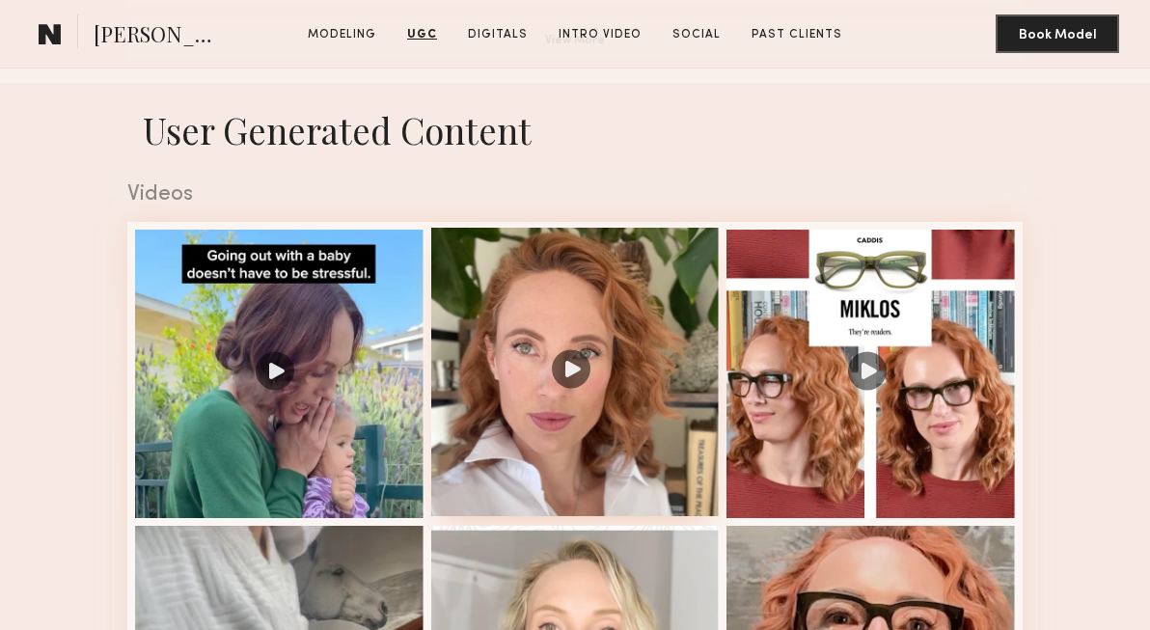
click at [633, 399] on div at bounding box center [575, 372] width 288 height 288
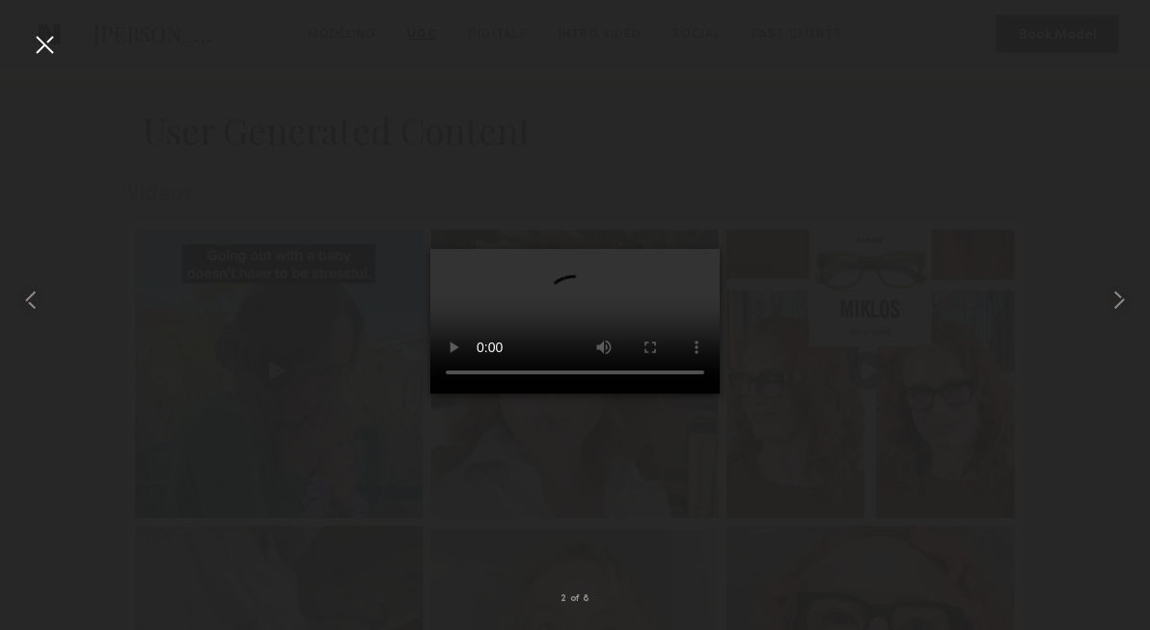
click at [34, 46] on div at bounding box center [44, 44] width 31 height 31
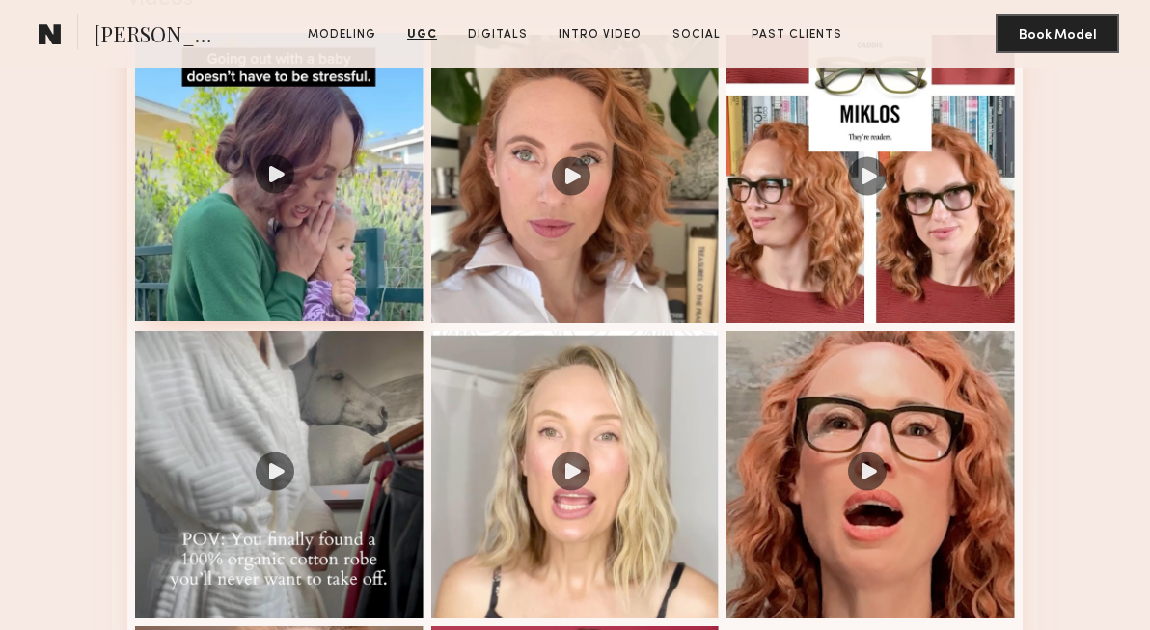
scroll to position [1641, 0]
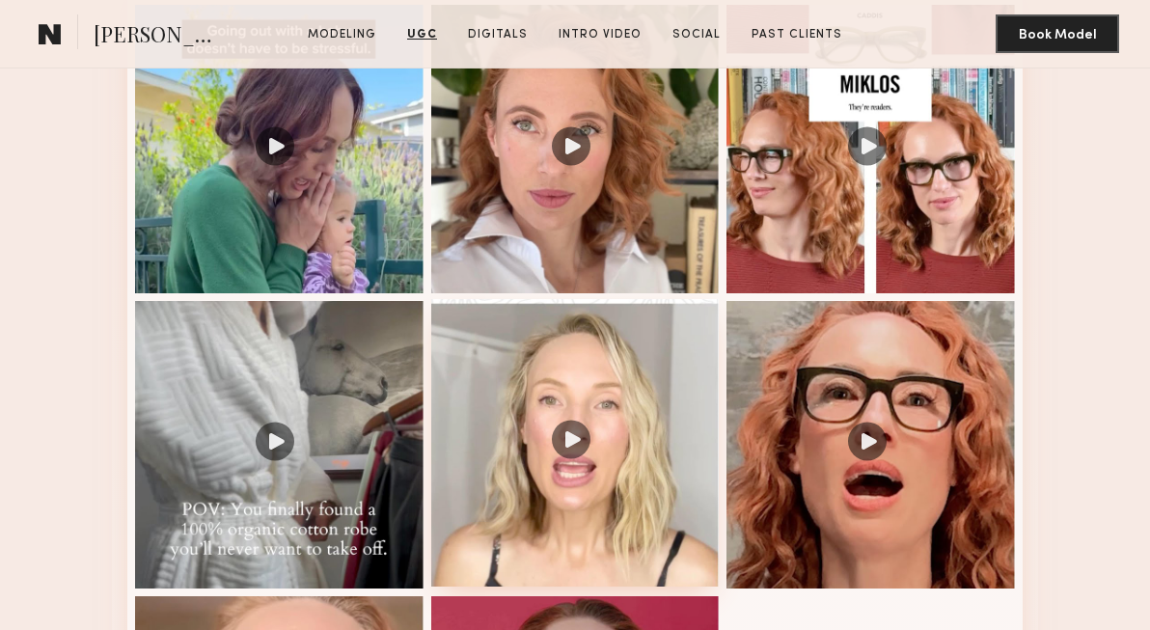
click at [555, 351] on div at bounding box center [575, 443] width 288 height 288
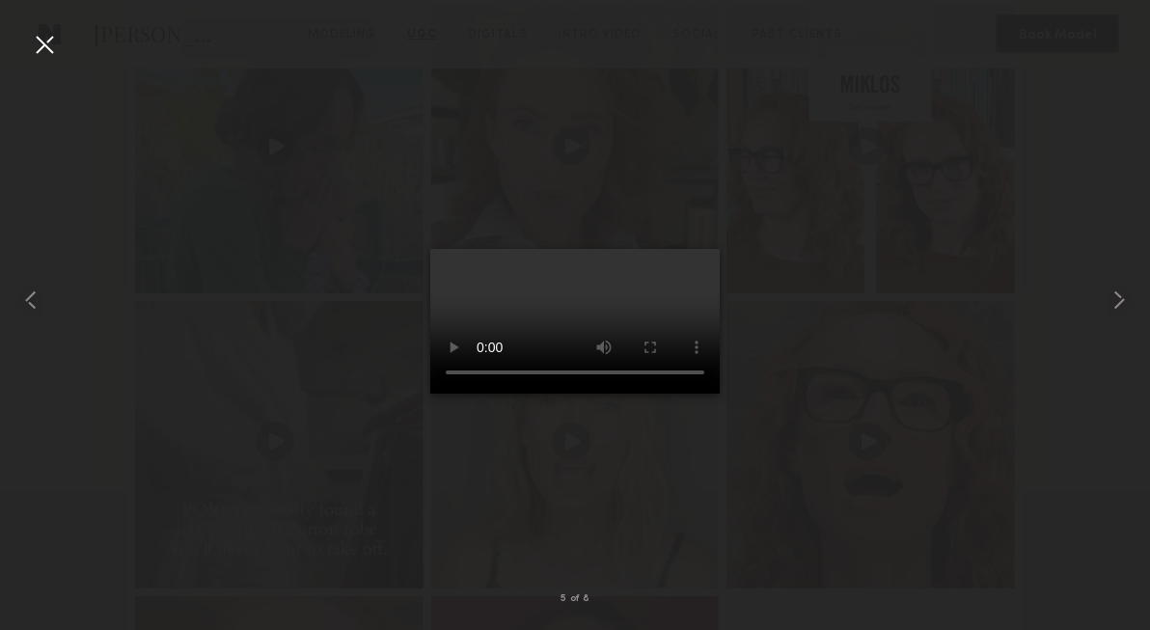
click at [42, 55] on div at bounding box center [44, 44] width 31 height 31
